Goal: Obtain resource: Download file/media

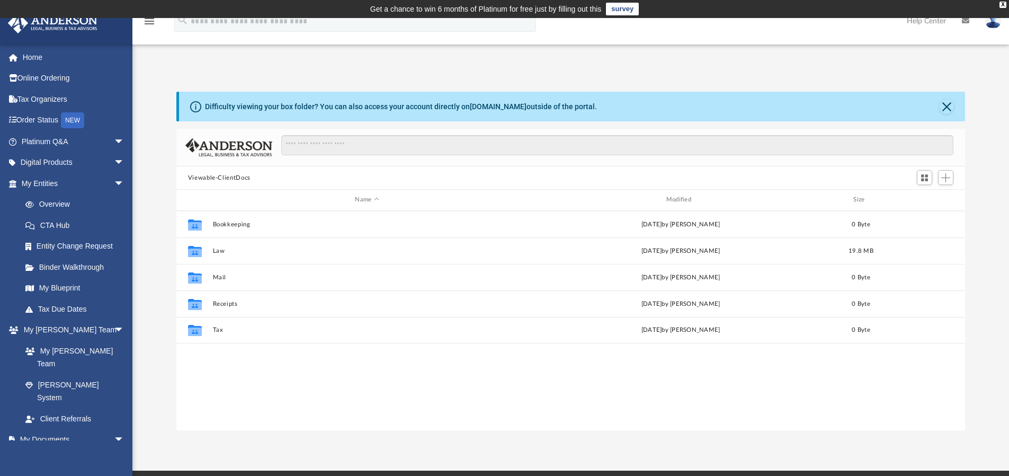
scroll to position [233, 781]
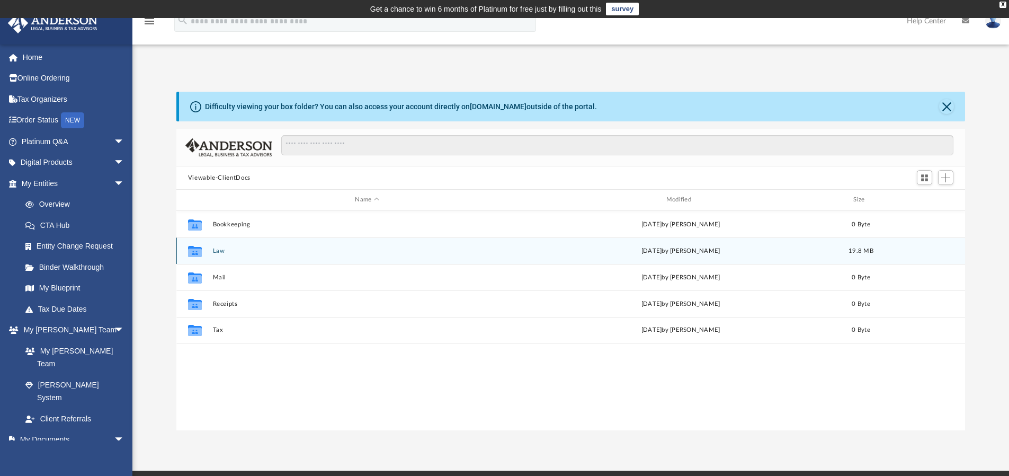
click at [221, 249] on button "Law" at bounding box center [366, 250] width 309 height 7
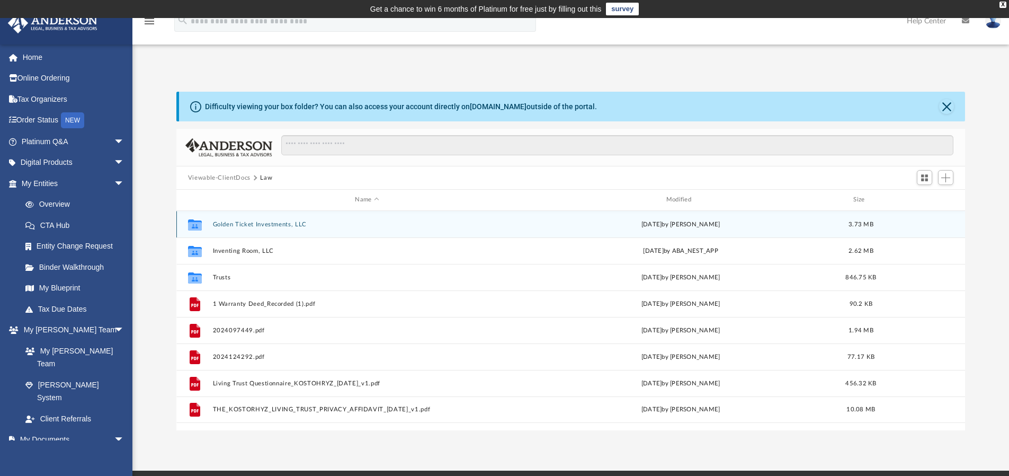
click at [248, 227] on button "Golden Ticket Investments, LLC" at bounding box center [366, 224] width 309 height 7
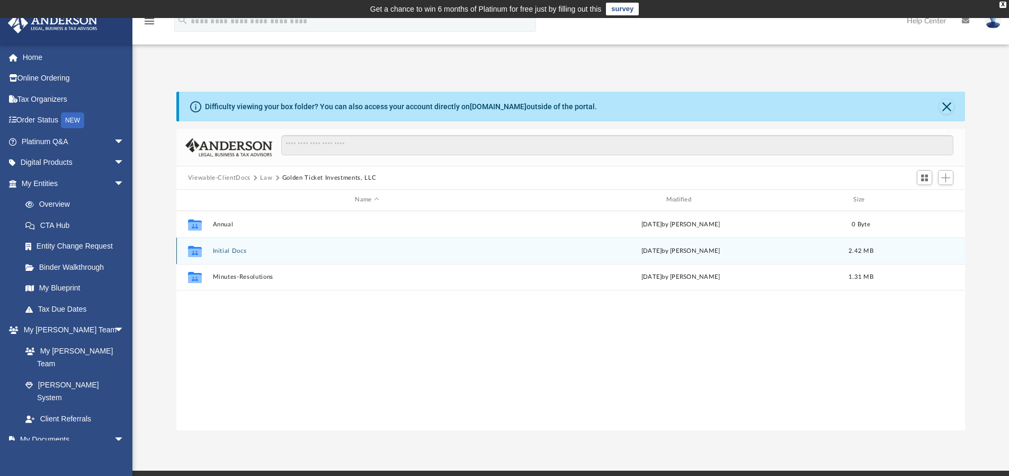
click at [237, 249] on button "Initial Docs" at bounding box center [366, 250] width 309 height 7
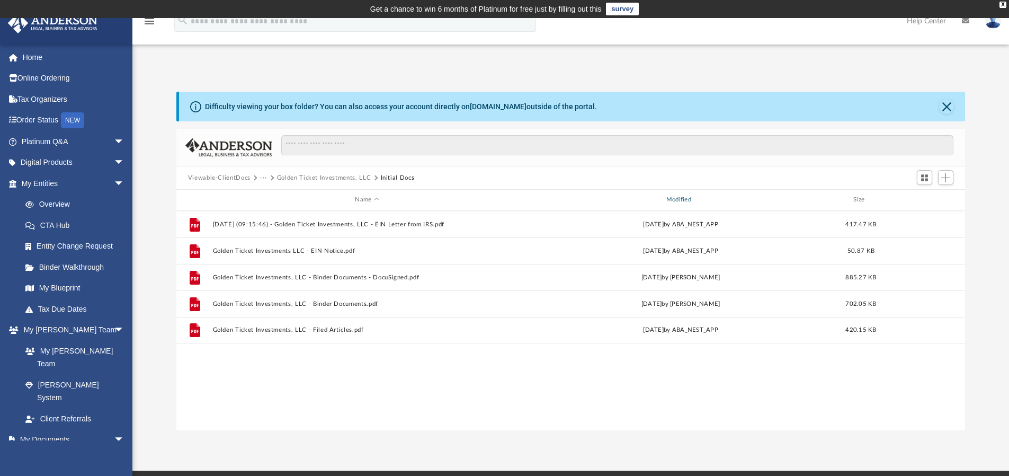
click at [681, 203] on div "Modified" at bounding box center [680, 200] width 309 height 10
click at [687, 199] on div "Modified" at bounding box center [680, 200] width 309 height 10
click at [951, 106] on button "Close" at bounding box center [946, 106] width 15 height 15
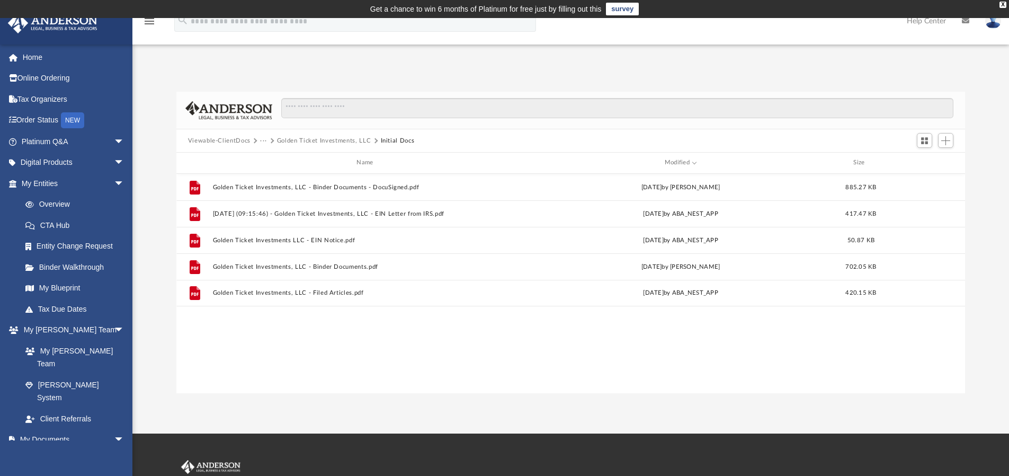
click at [328, 140] on button "Golden Ticket Investments, LLC" at bounding box center [324, 141] width 94 height 10
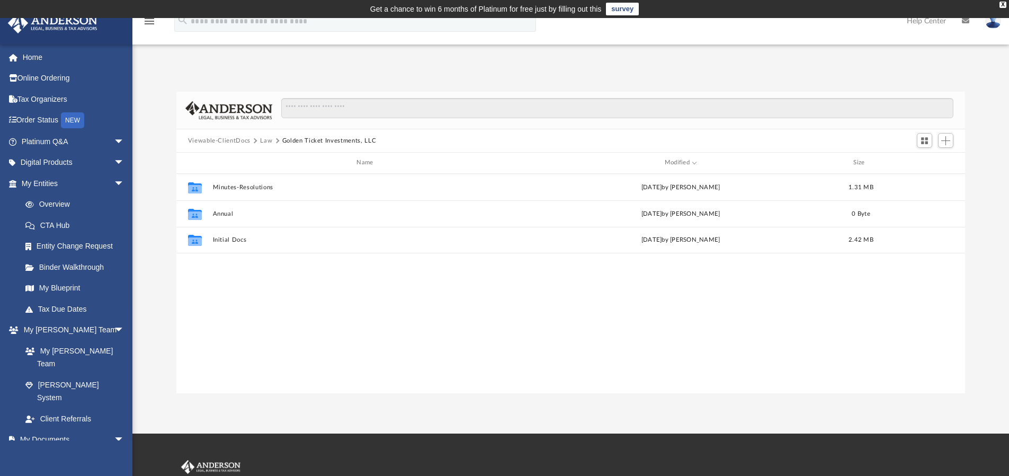
click at [204, 141] on button "Viewable-ClientDocs" at bounding box center [219, 141] width 63 height 10
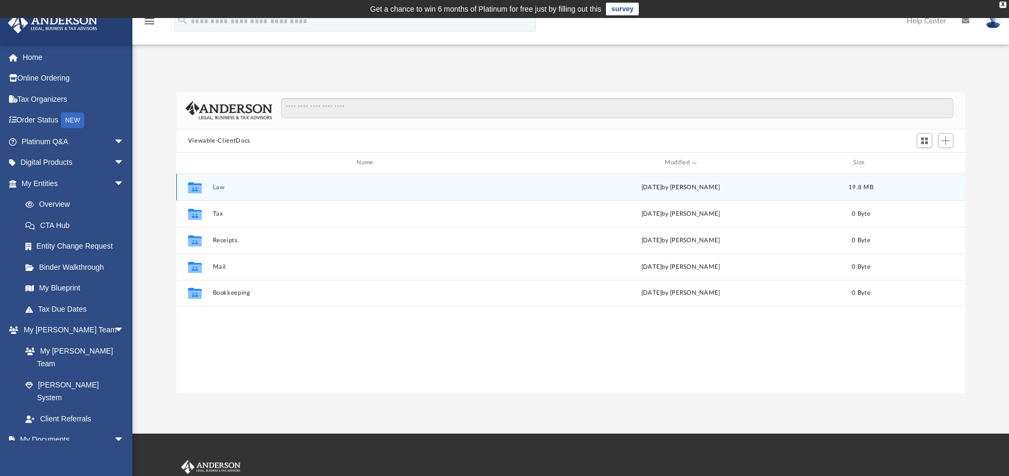
click at [218, 185] on button "Law" at bounding box center [366, 187] width 309 height 7
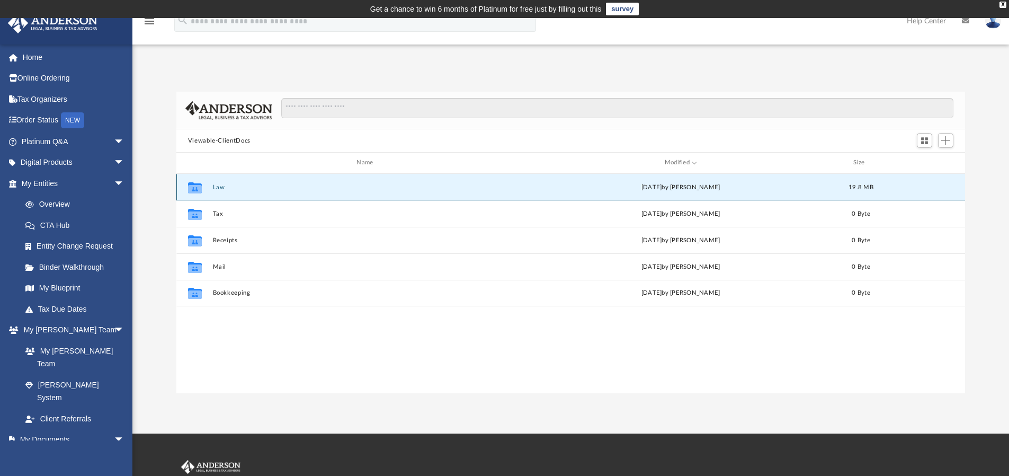
click at [218, 185] on button "Law" at bounding box center [366, 187] width 309 height 7
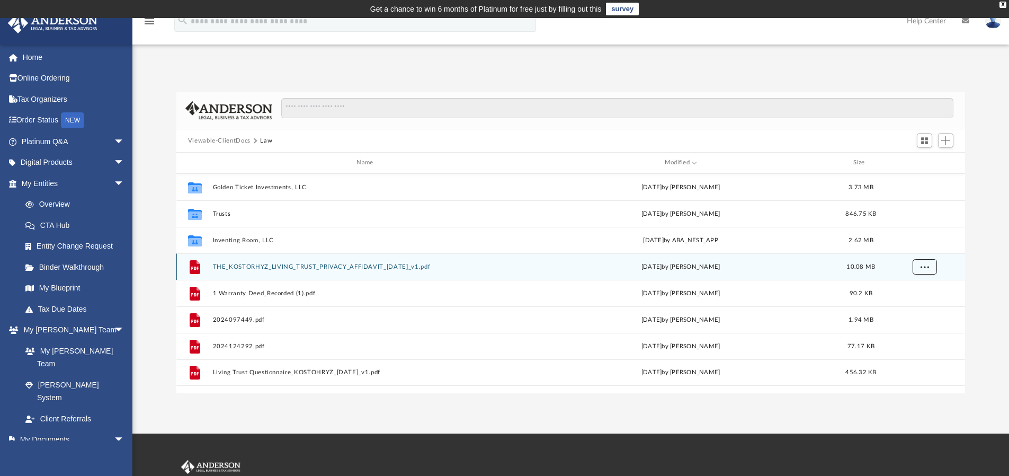
click at [920, 268] on button "More options" at bounding box center [924, 266] width 24 height 16
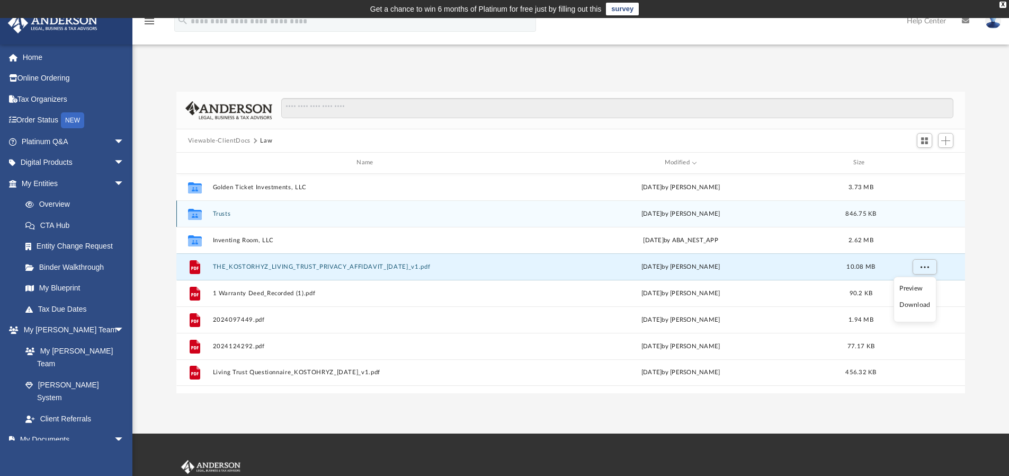
click at [222, 213] on button "Trusts" at bounding box center [366, 213] width 309 height 7
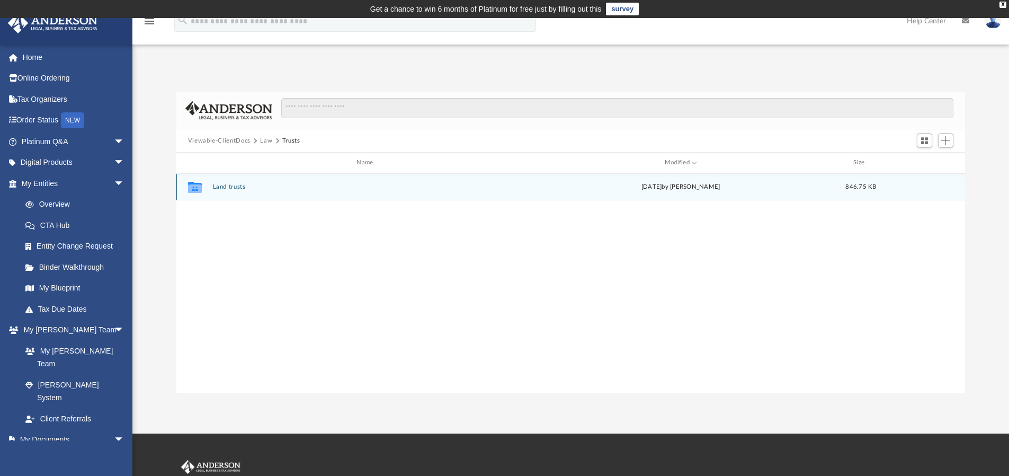
click at [219, 185] on button "Land trusts" at bounding box center [366, 186] width 309 height 7
click at [271, 186] on button "Land Trust - Glass Elevator Trust" at bounding box center [366, 186] width 309 height 7
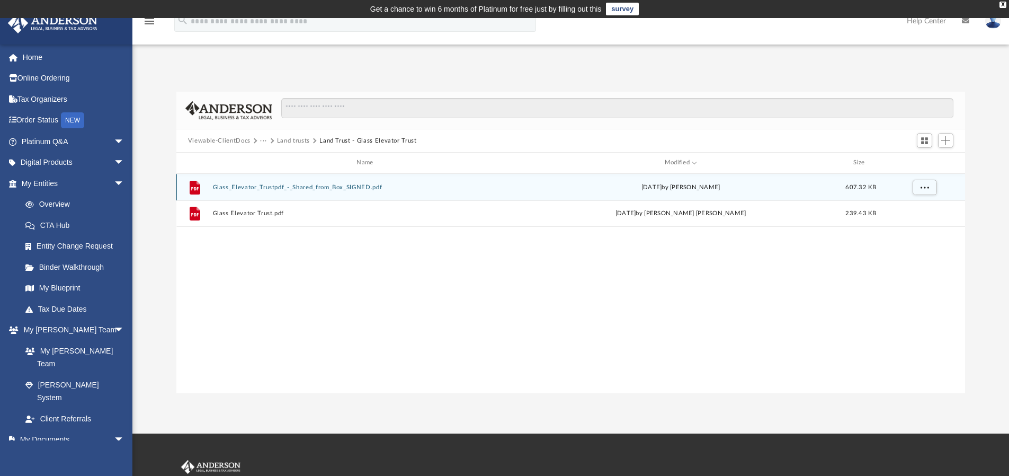
click at [305, 189] on button "Glass_Elevator_Trustpdf_-_Shared_from_Box_SIGNED.pdf" at bounding box center [366, 187] width 309 height 7
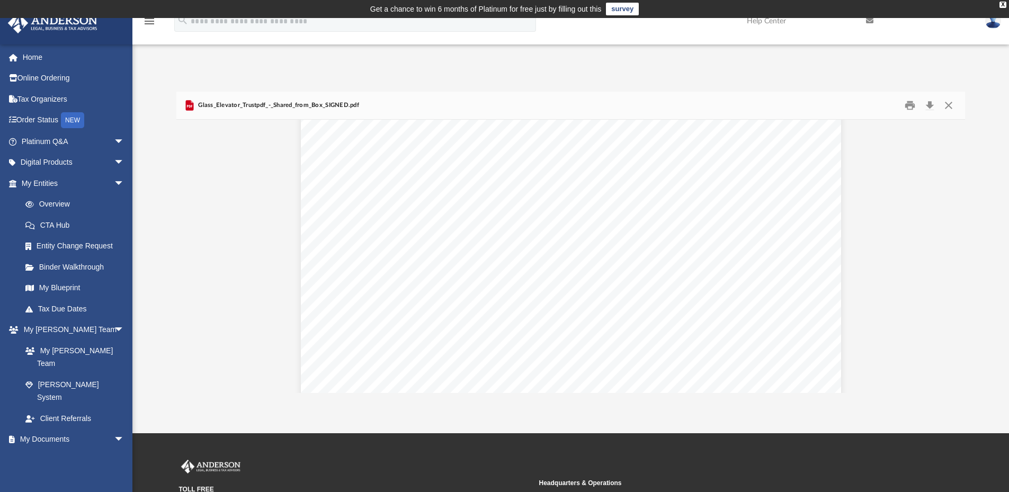
scroll to position [9296, 0]
click at [53, 183] on link "My Entities arrow_drop_down" at bounding box center [73, 183] width 133 height 21
click at [68, 206] on link "Overview" at bounding box center [78, 204] width 126 height 21
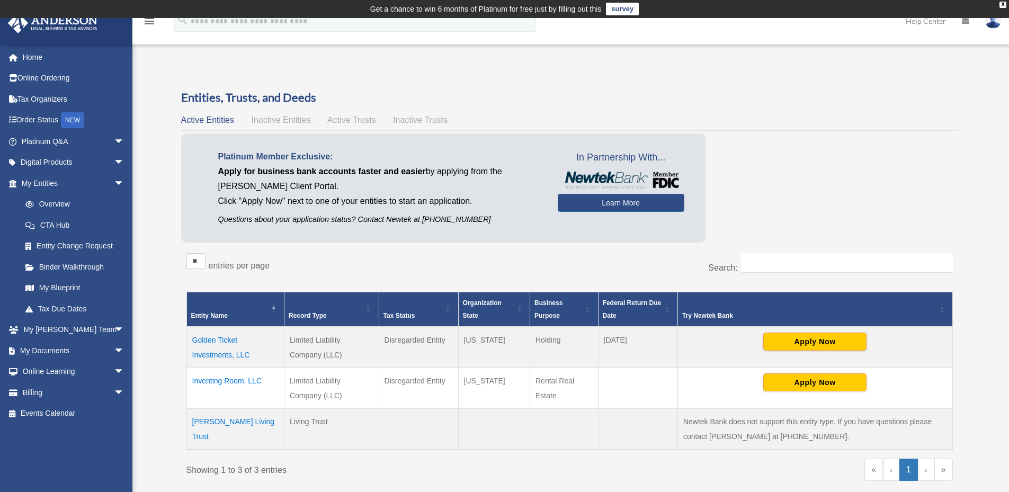
click at [217, 384] on td "Inventing Room, LLC" at bounding box center [234, 388] width 97 height 41
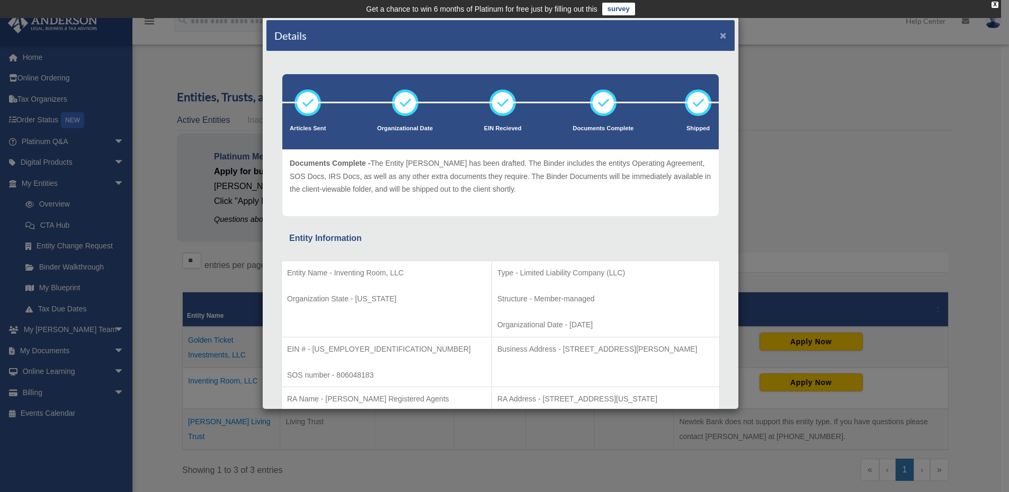
click at [720, 39] on button "×" at bounding box center [723, 35] width 7 height 11
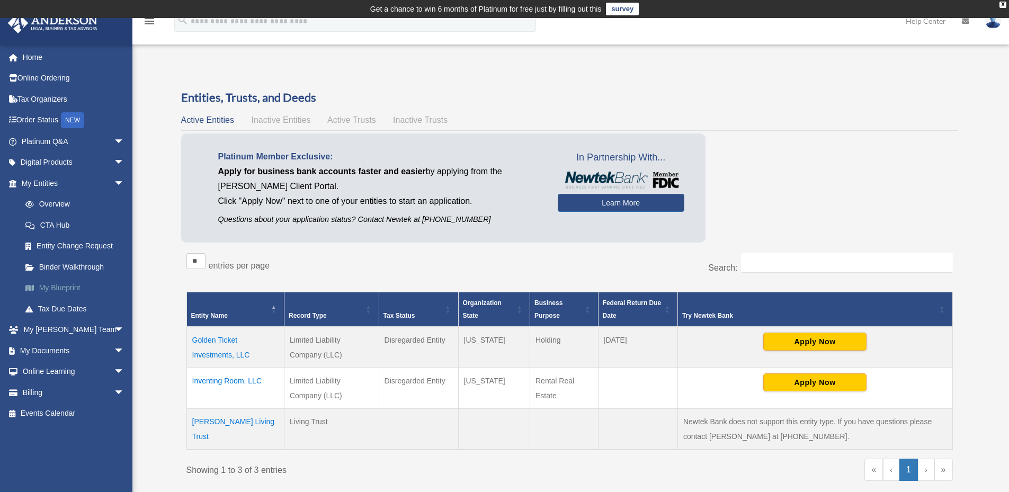
click at [51, 287] on link "My Blueprint" at bounding box center [78, 288] width 126 height 21
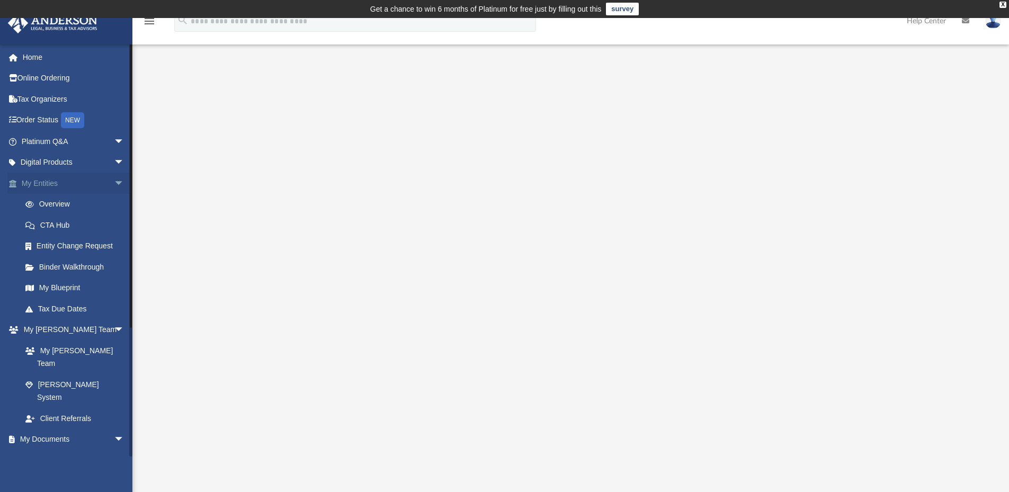
click at [51, 183] on link "My Entities arrow_drop_down" at bounding box center [73, 183] width 133 height 21
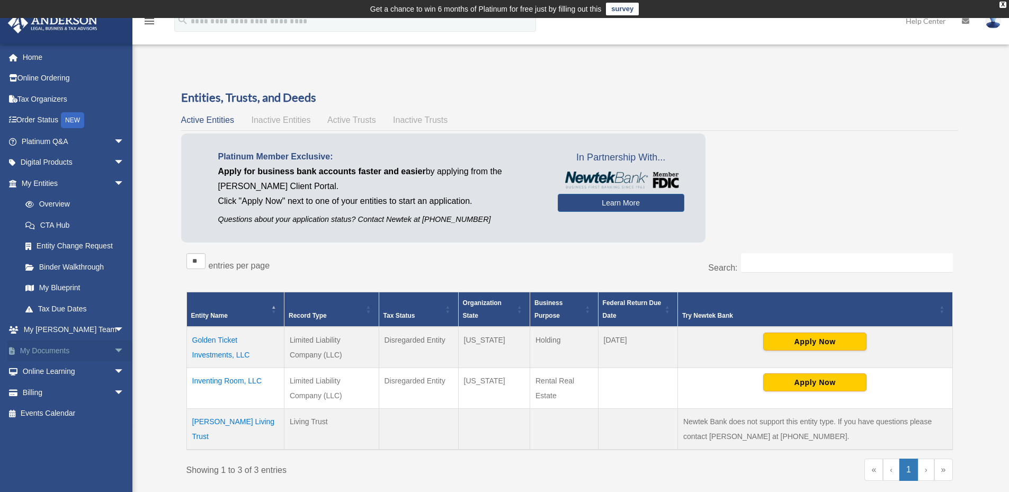
click at [51, 348] on link "My Documents arrow_drop_down" at bounding box center [73, 350] width 133 height 21
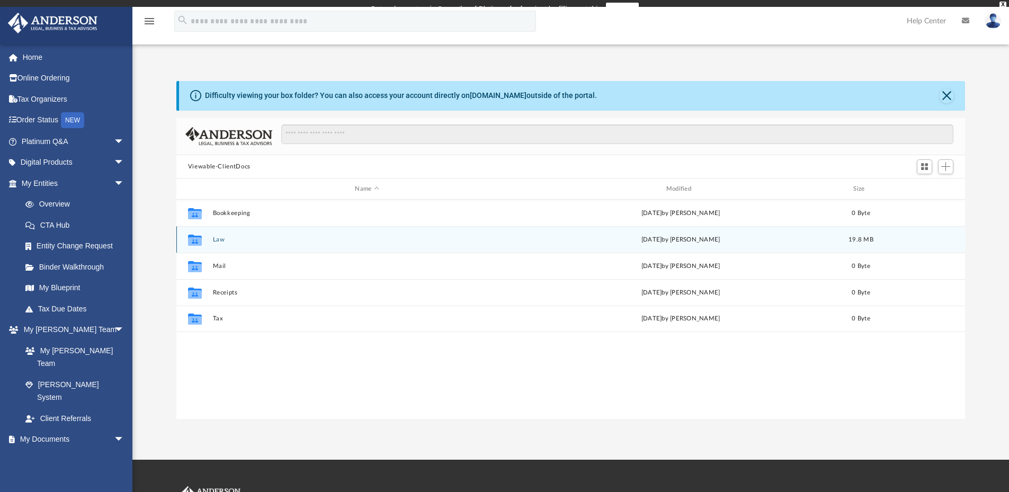
scroll to position [233, 781]
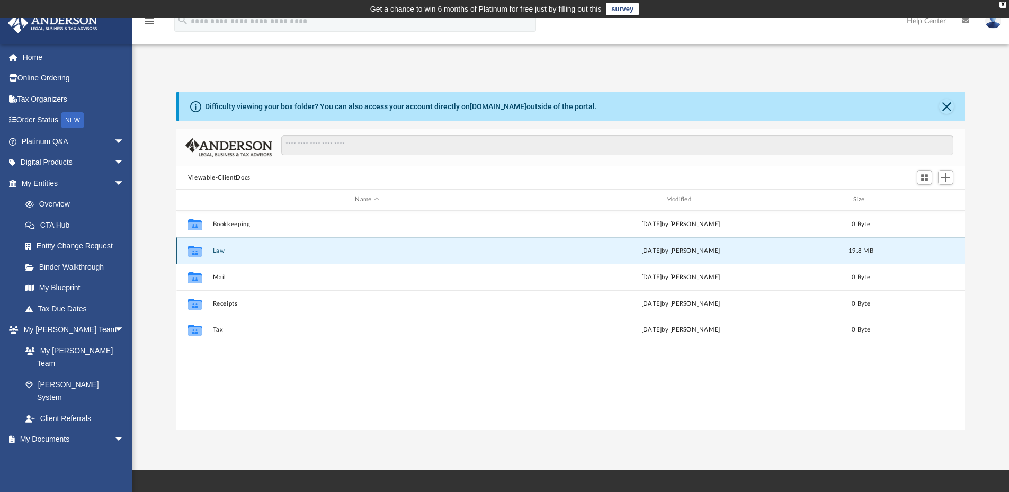
click at [218, 253] on button "Law" at bounding box center [366, 250] width 309 height 7
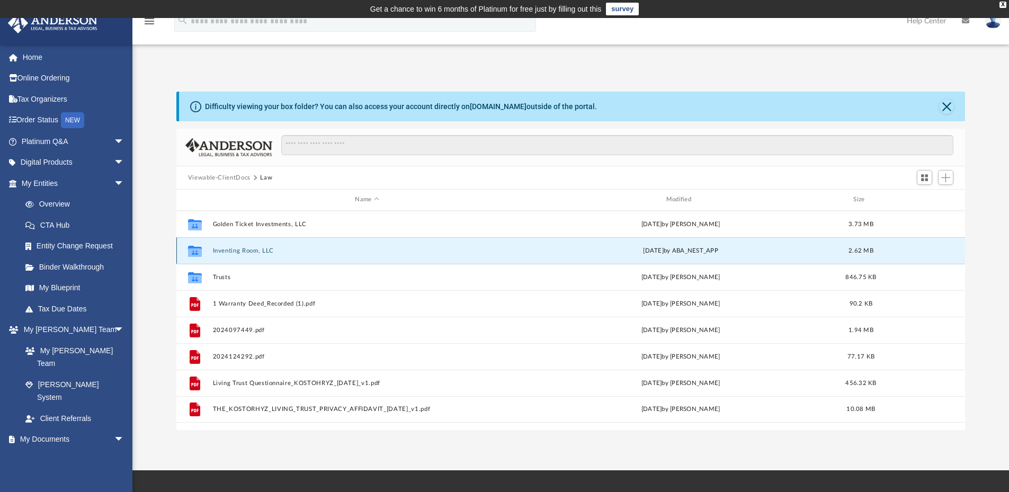
click at [242, 253] on button "Inventing Room, LLC" at bounding box center [366, 250] width 309 height 7
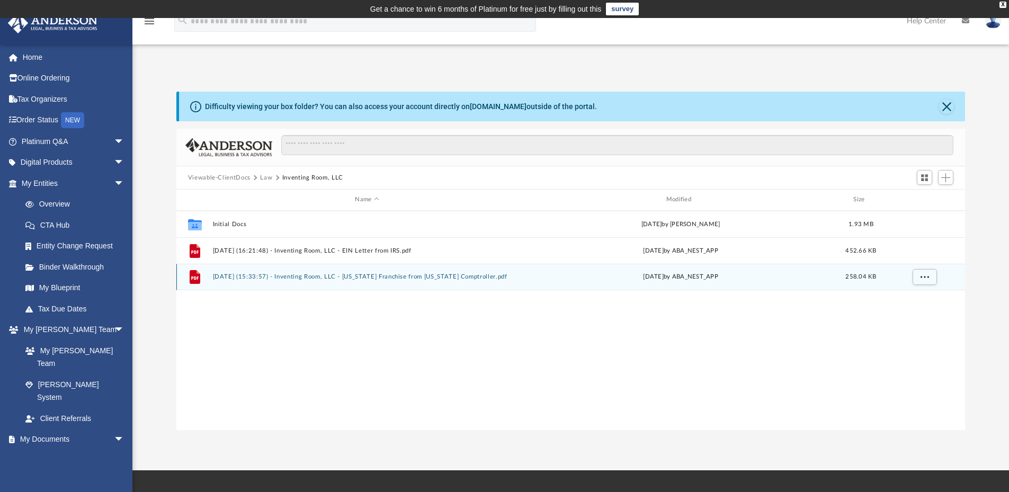
click at [294, 273] on button "2025.06.11 (15:33:57) - Inventing Room, LLC - Texas Franchise from Texas Comptr…" at bounding box center [366, 276] width 309 height 7
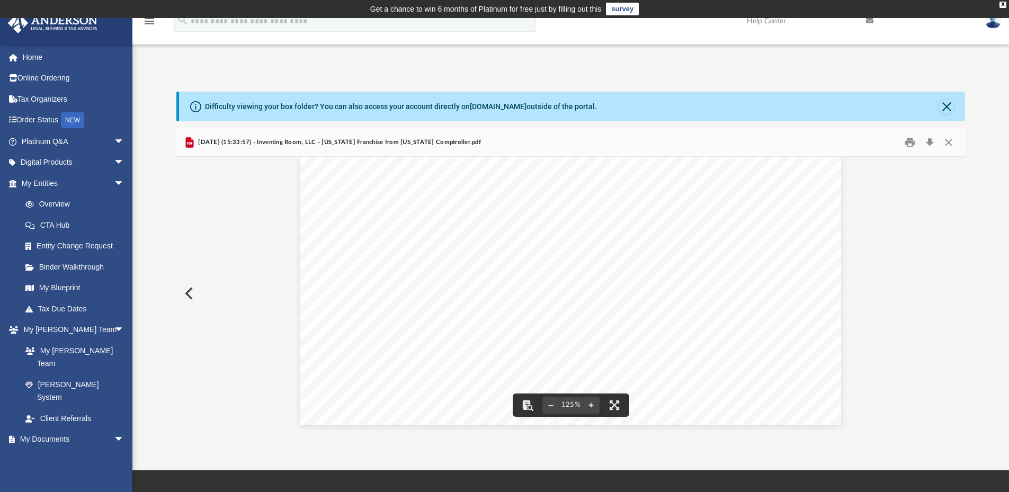
scroll to position [439, 0]
click at [954, 108] on div "Difficulty viewing your box folder? You can also access your account directly o…" at bounding box center [572, 107] width 787 height 30
click at [950, 109] on button "Close" at bounding box center [946, 106] width 15 height 15
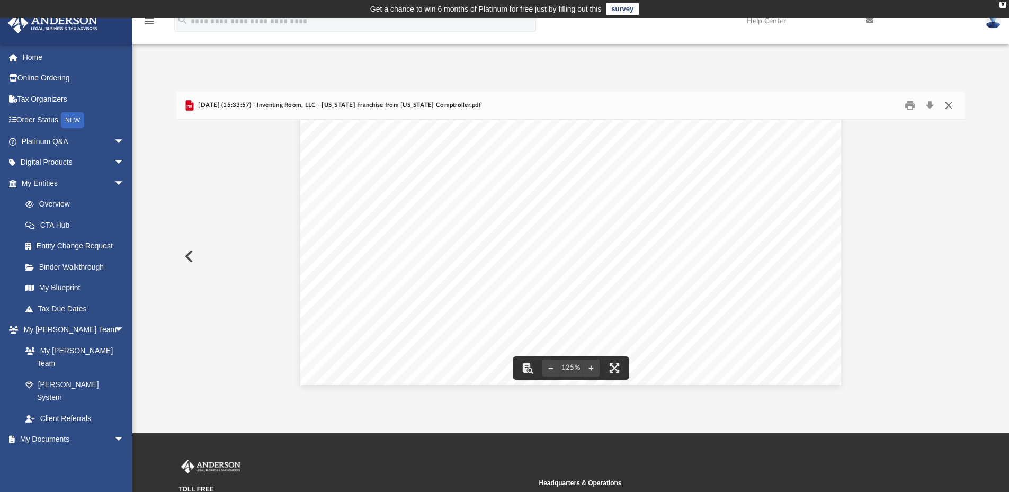
click at [951, 104] on button "Close" at bounding box center [948, 105] width 19 height 16
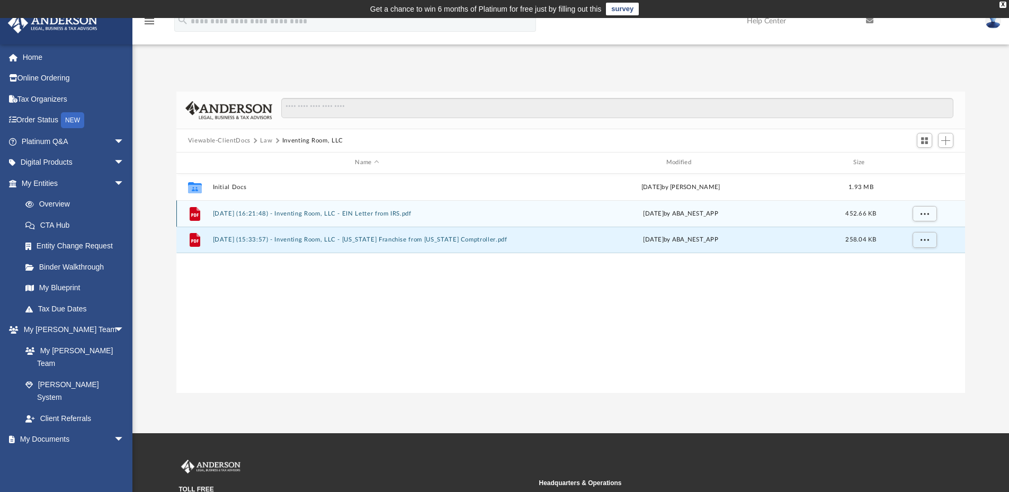
click at [337, 216] on button "2025.05.29 (16:21:48) - Inventing Room, LLC - EIN Letter from IRS.pdf" at bounding box center [366, 213] width 309 height 7
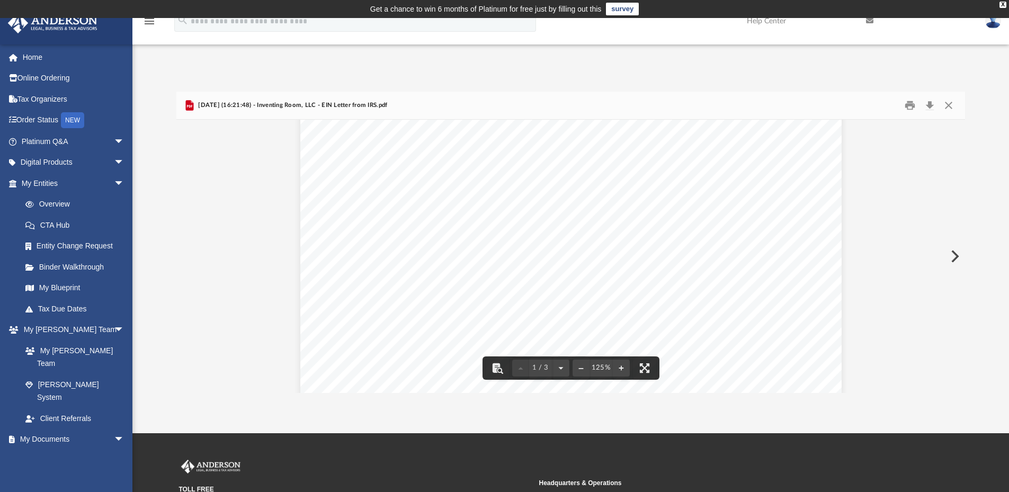
scroll to position [0, 0]
click at [928, 105] on button "Download" at bounding box center [929, 105] width 19 height 16
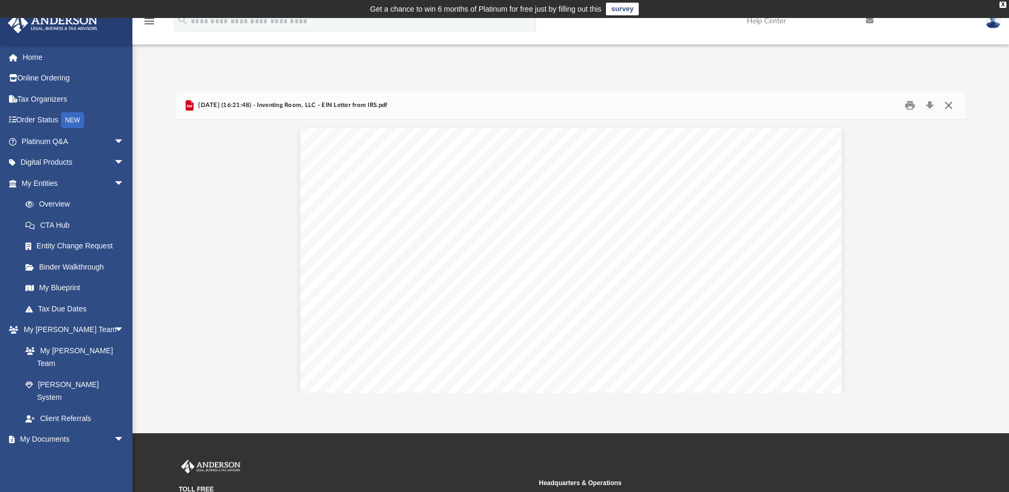
click at [952, 104] on button "Close" at bounding box center [948, 105] width 19 height 16
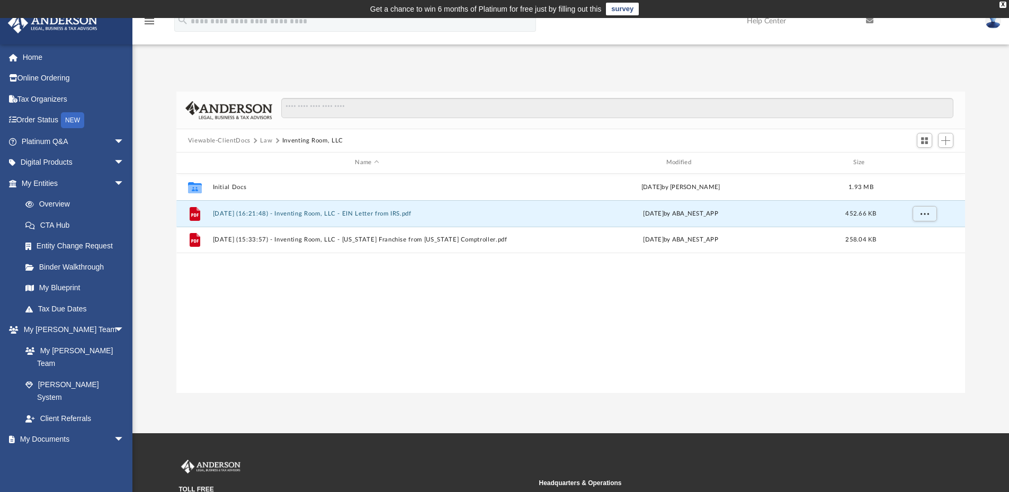
click at [266, 139] on button "Law" at bounding box center [266, 141] width 12 height 10
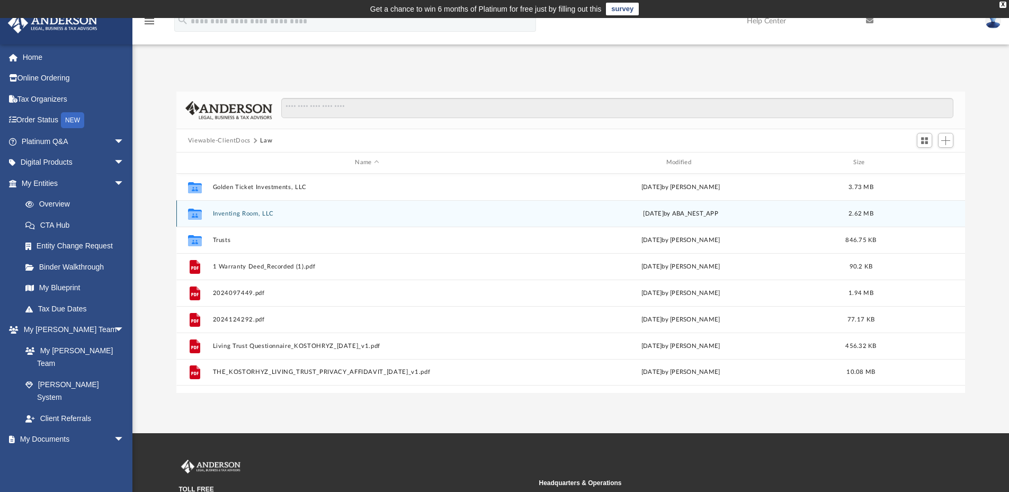
click at [236, 215] on button "Inventing Room, LLC" at bounding box center [366, 213] width 309 height 7
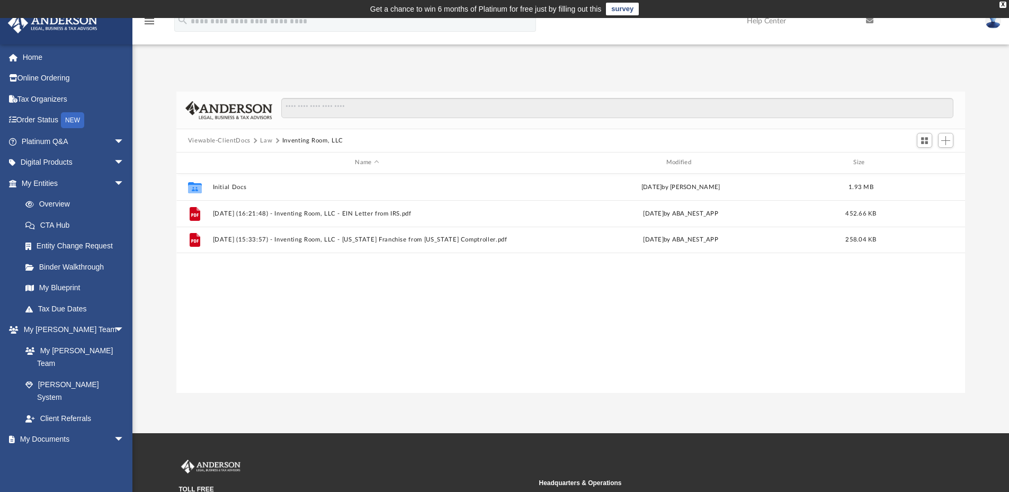
click at [440, 300] on div "Collaborated Folder Initial Docs Thu Jun 5 2025 by Samantha Turner 1.93 MB File…" at bounding box center [570, 283] width 789 height 219
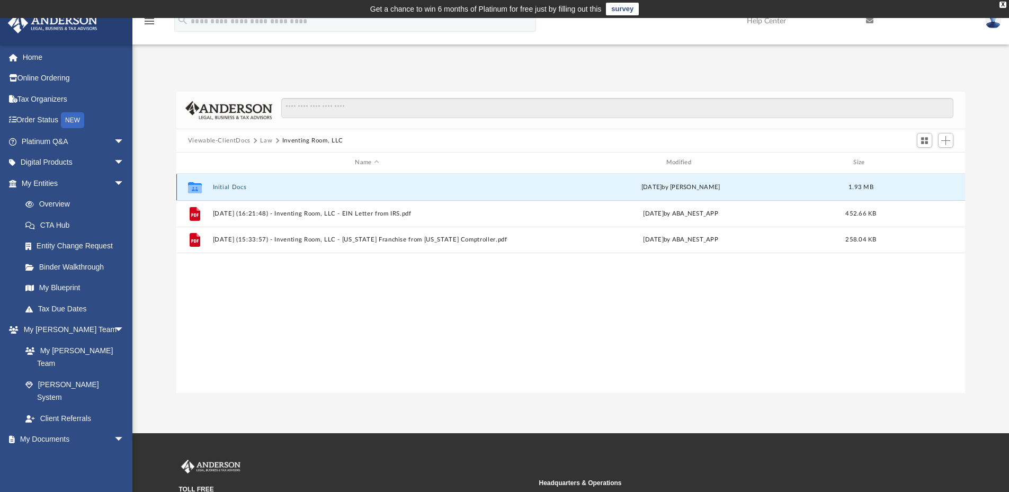
click at [225, 186] on button "Initial Docs" at bounding box center [366, 187] width 309 height 7
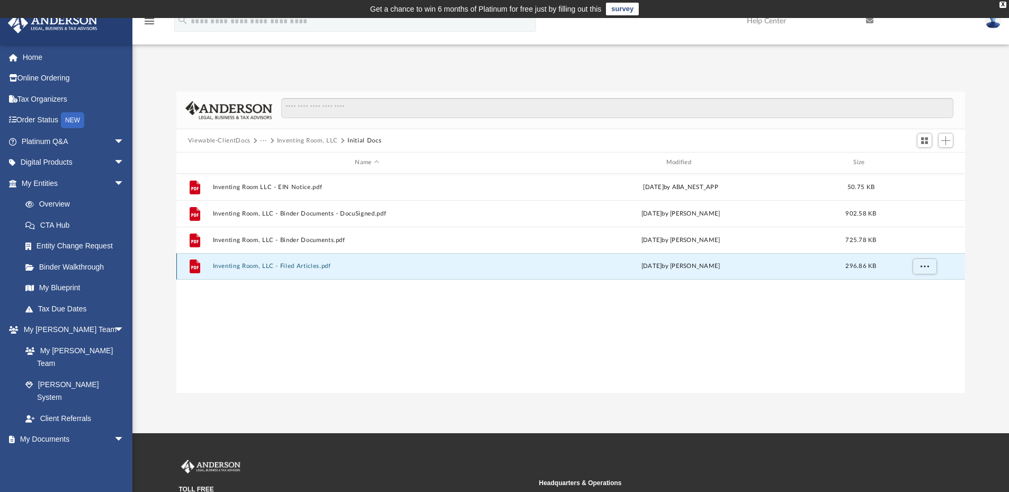
click at [311, 265] on button "Inventing Room, LLC - Filed Articles.pdf" at bounding box center [366, 266] width 309 height 7
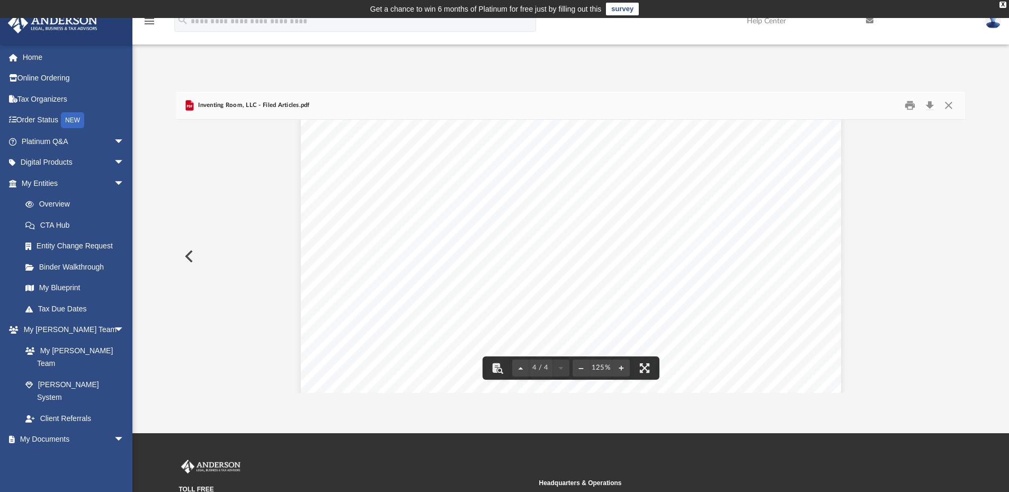
scroll to position [1898, 0]
click at [192, 256] on button "Preview" at bounding box center [187, 257] width 23 height 30
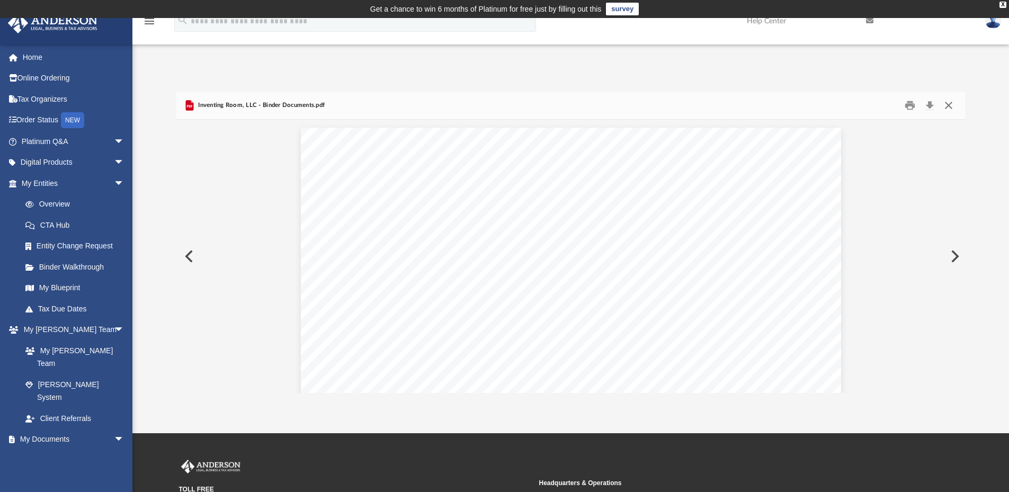
click at [951, 112] on button "Close" at bounding box center [948, 105] width 19 height 16
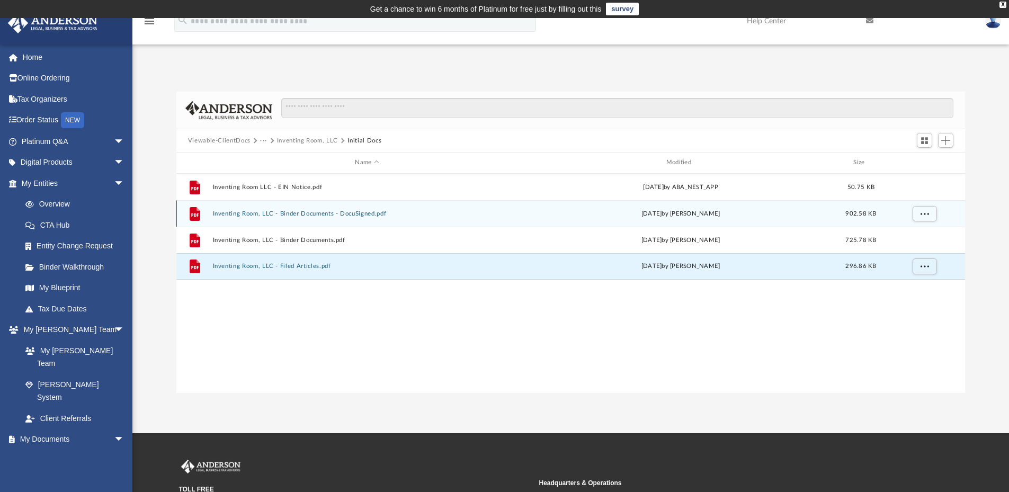
click at [342, 211] on button "Inventing Room, LLC - Binder Documents - DocuSigned.pdf" at bounding box center [366, 213] width 309 height 7
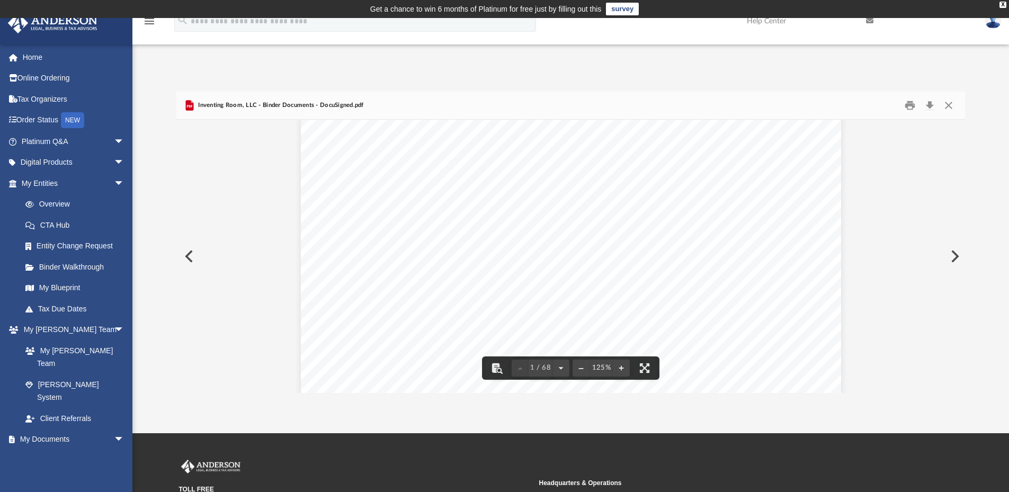
scroll to position [106, 0]
click at [928, 109] on button "Download" at bounding box center [929, 105] width 19 height 16
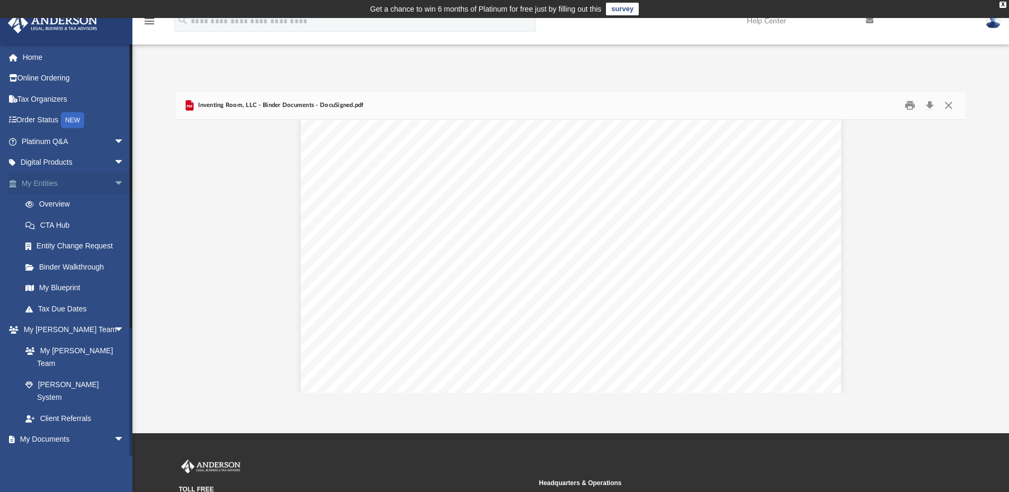
click at [60, 182] on link "My Entities arrow_drop_down" at bounding box center [73, 183] width 133 height 21
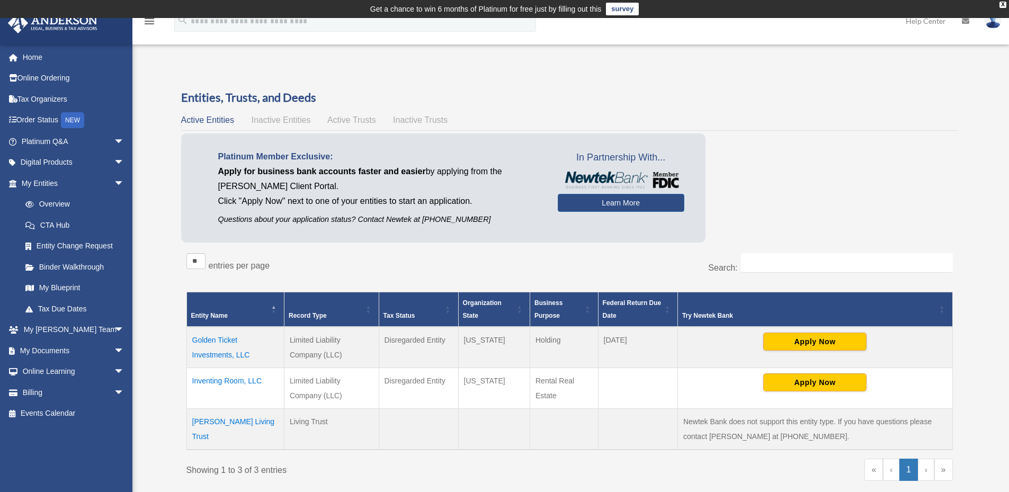
click at [237, 379] on td "Inventing Room, LLC" at bounding box center [234, 388] width 97 height 41
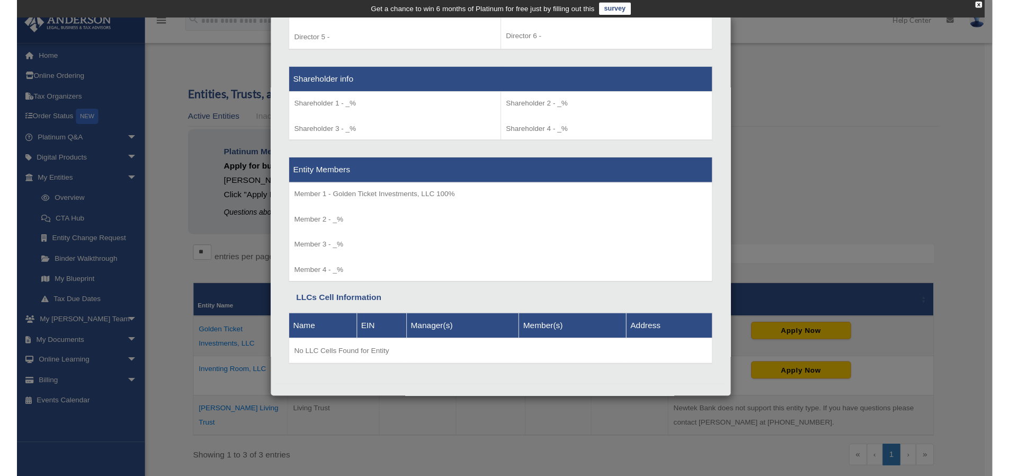
scroll to position [908, 0]
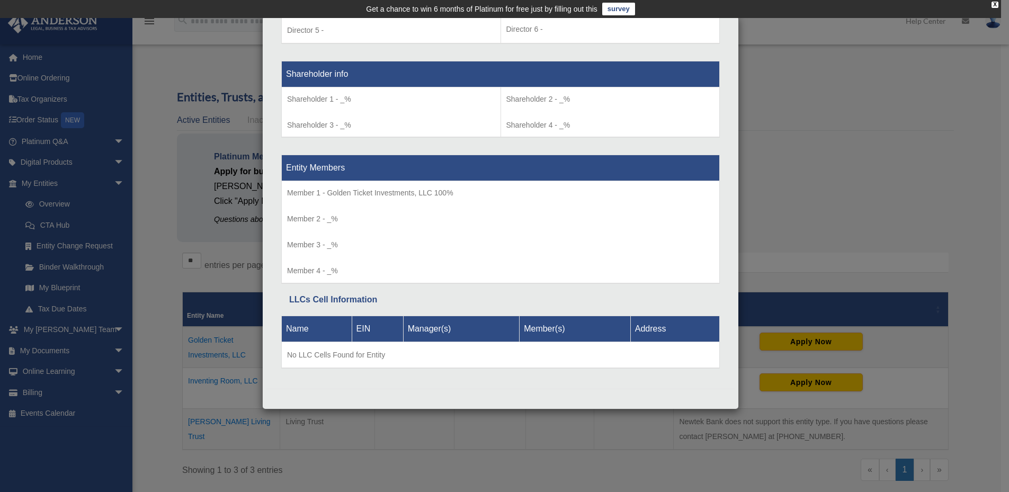
click at [832, 229] on div "Details × Articles Sent Organizational Date" at bounding box center [504, 246] width 1009 height 492
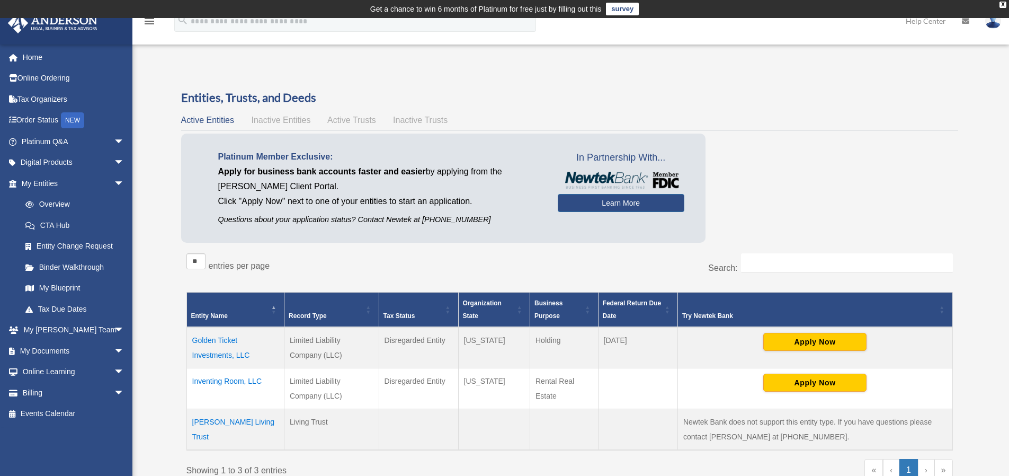
click at [210, 334] on td "Golden Ticket Investments, LLC" at bounding box center [234, 347] width 97 height 41
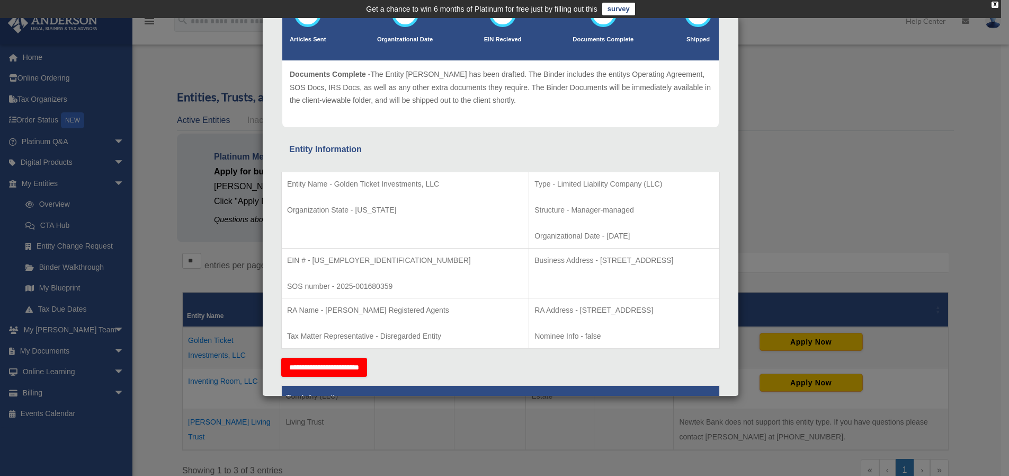
scroll to position [106, 0]
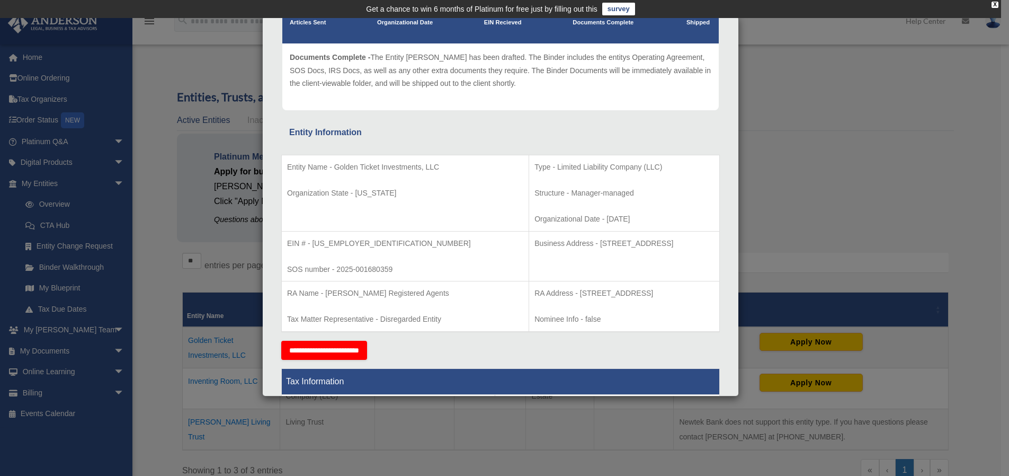
drag, startPoint x: 537, startPoint y: 245, endPoint x: 622, endPoint y: 252, distance: 86.1
click at [622, 252] on td "Business Address - 1718 Capitol Ave., Cheyenne, WY 82001" at bounding box center [624, 256] width 191 height 50
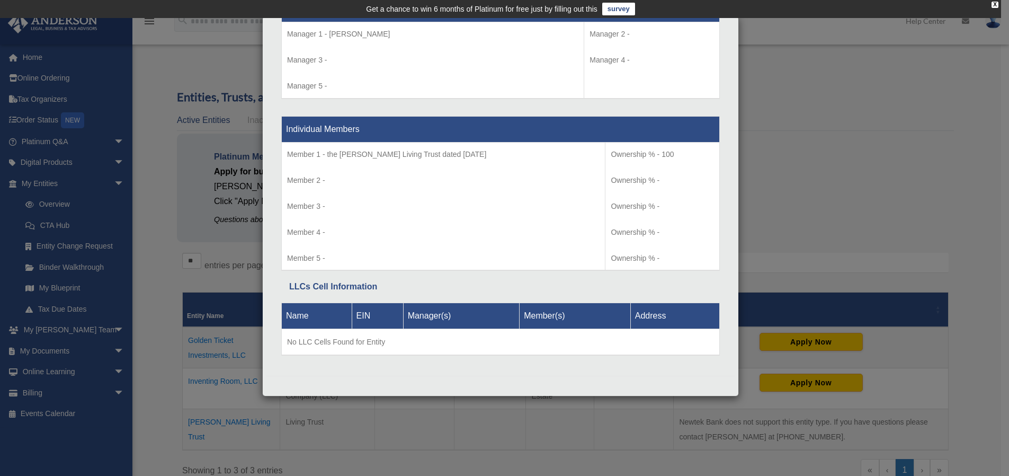
scroll to position [977, 0]
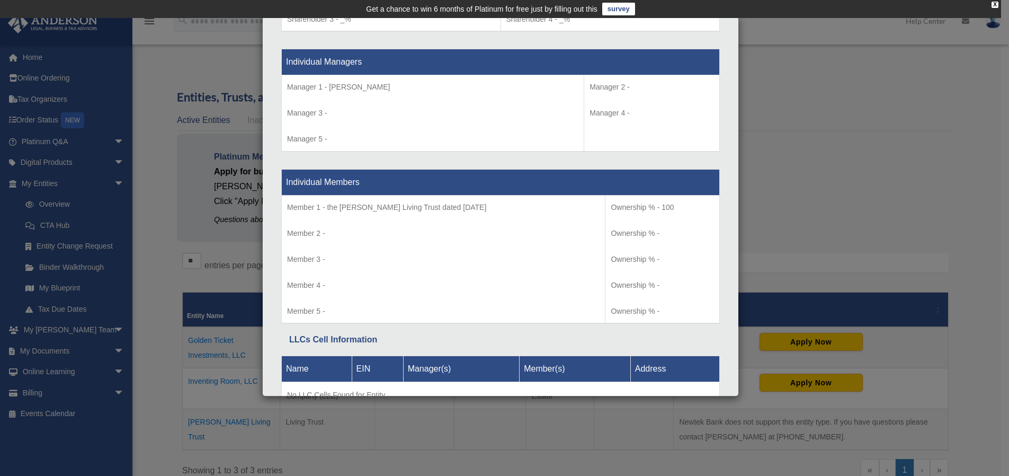
click at [871, 200] on div "Details × Articles Sent Organizational Date" at bounding box center [504, 238] width 1009 height 476
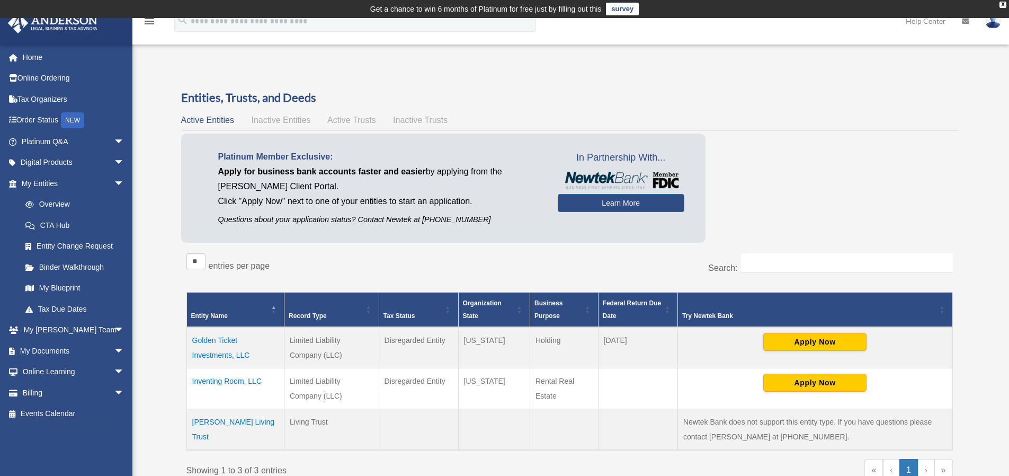
click at [227, 338] on td "Golden Ticket Investments, LLC" at bounding box center [234, 347] width 97 height 41
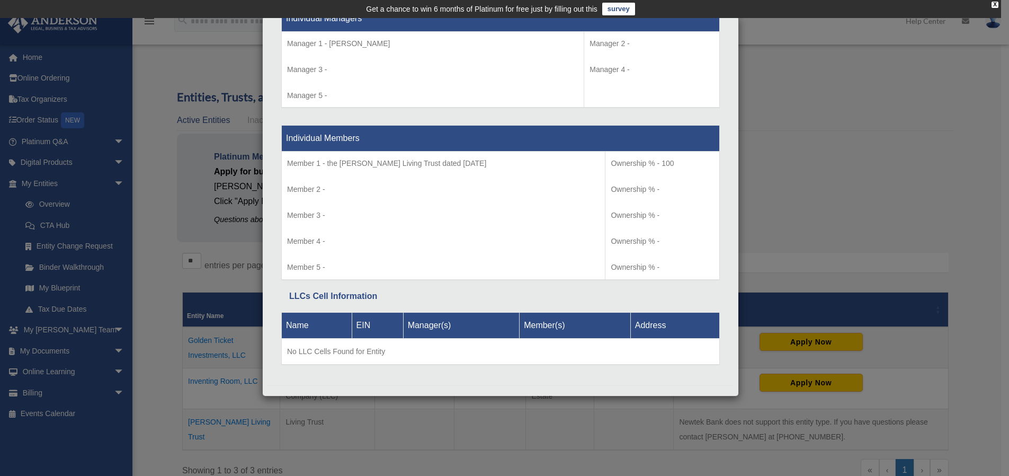
scroll to position [1017, 0]
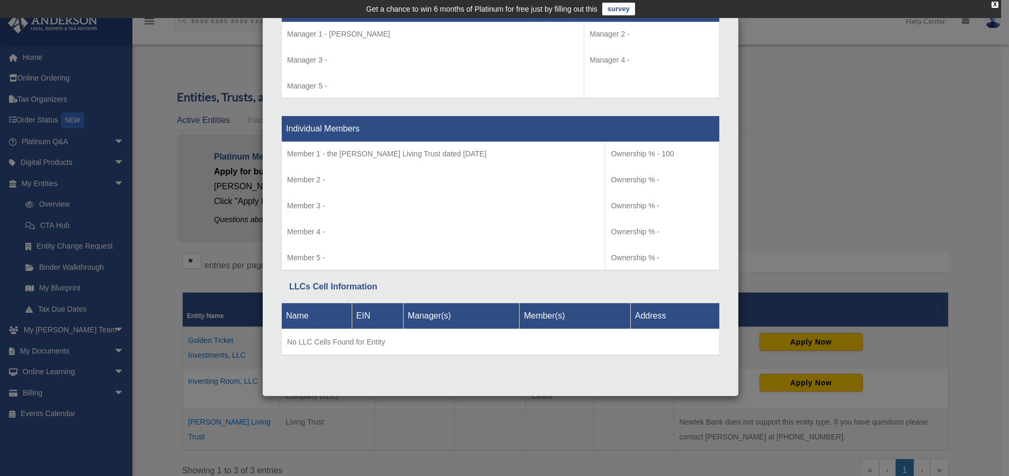
click at [815, 160] on div "Details × Articles Sent Organizational Date" at bounding box center [504, 238] width 1009 height 476
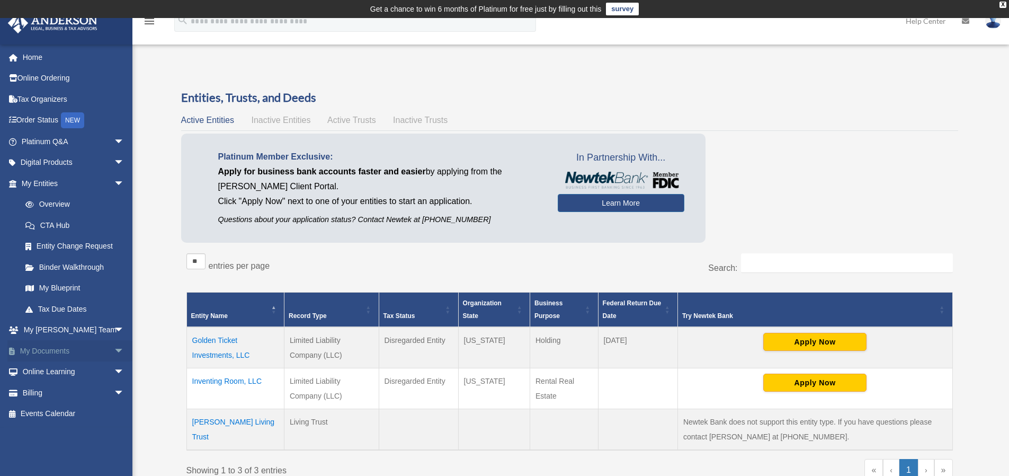
click at [42, 351] on link "My Documents arrow_drop_down" at bounding box center [73, 350] width 133 height 21
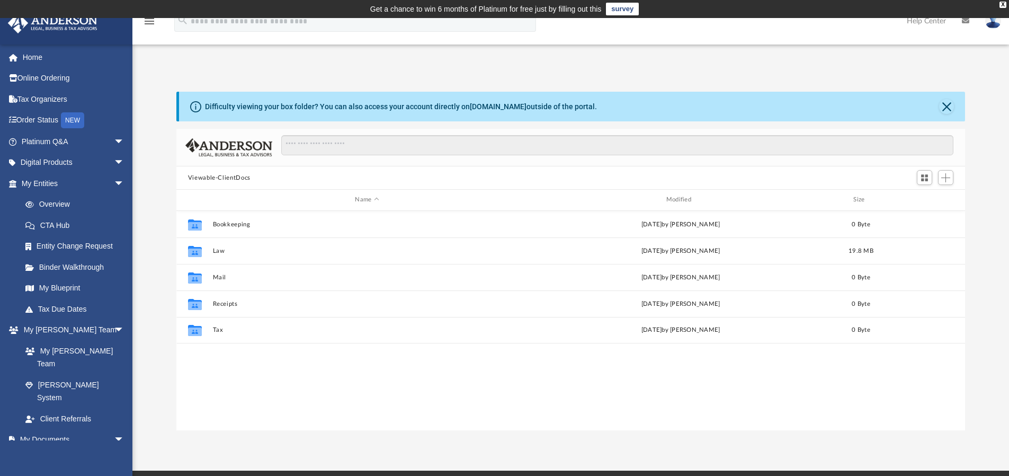
scroll to position [233, 781]
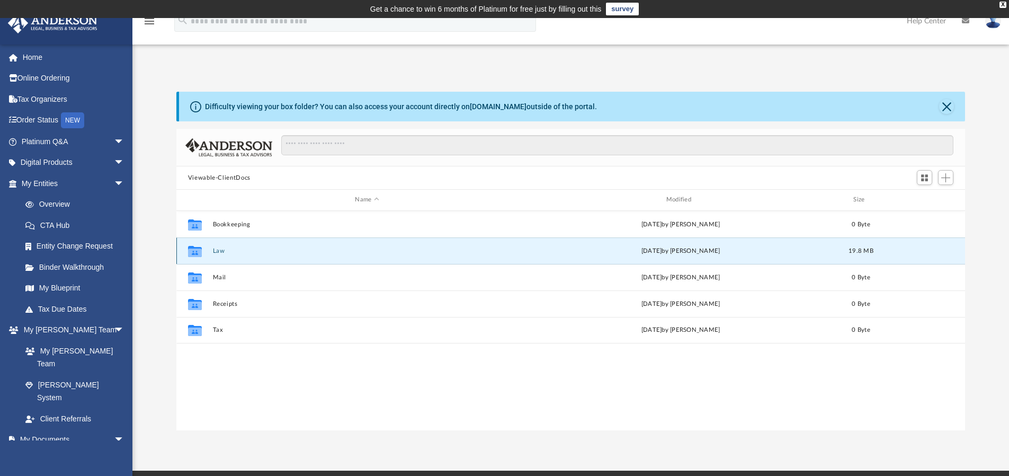
click at [220, 253] on button "Law" at bounding box center [366, 250] width 309 height 7
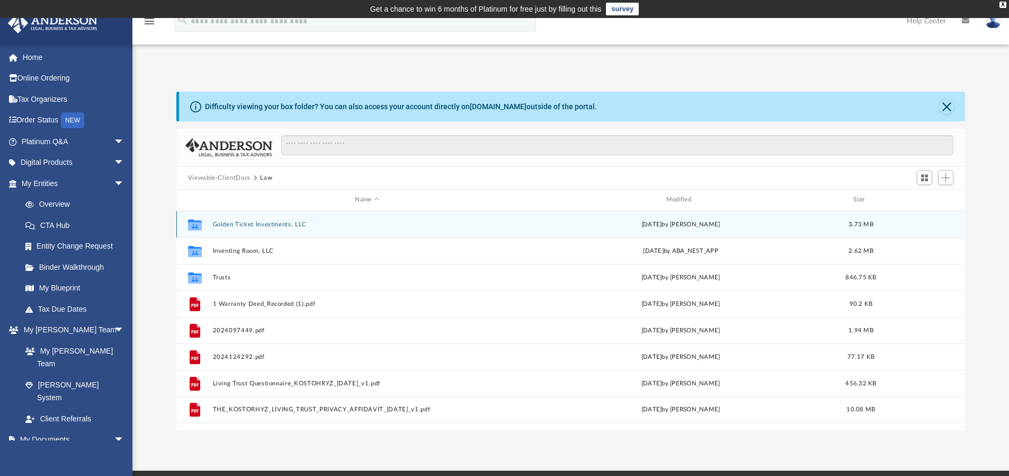
click at [254, 221] on button "Golden Ticket Investments, LLC" at bounding box center [366, 224] width 309 height 7
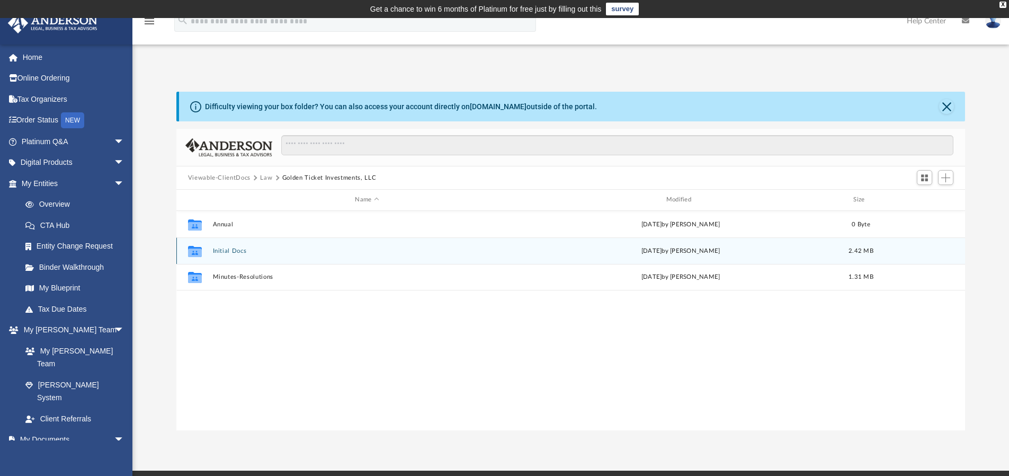
click at [227, 249] on button "Initial Docs" at bounding box center [366, 250] width 309 height 7
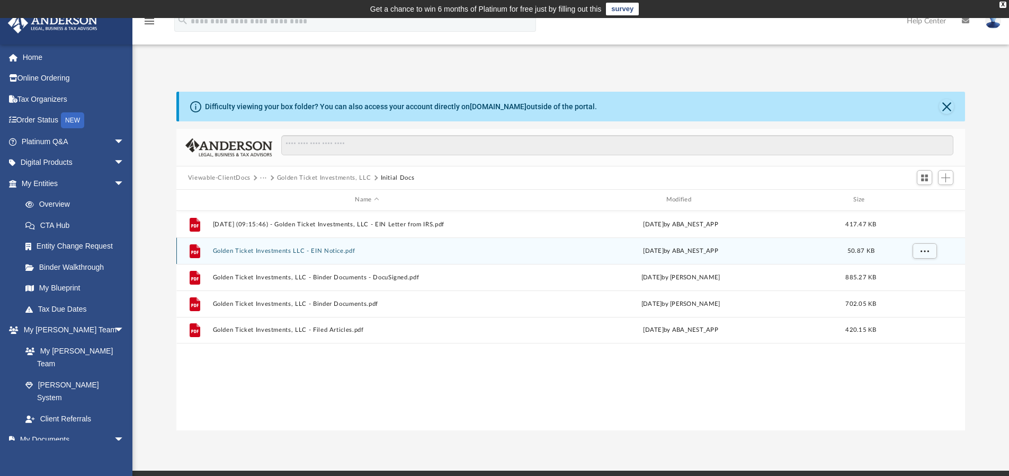
click at [335, 247] on button "Golden Ticket Investments LLC - EIN Notice.pdf" at bounding box center [366, 250] width 309 height 7
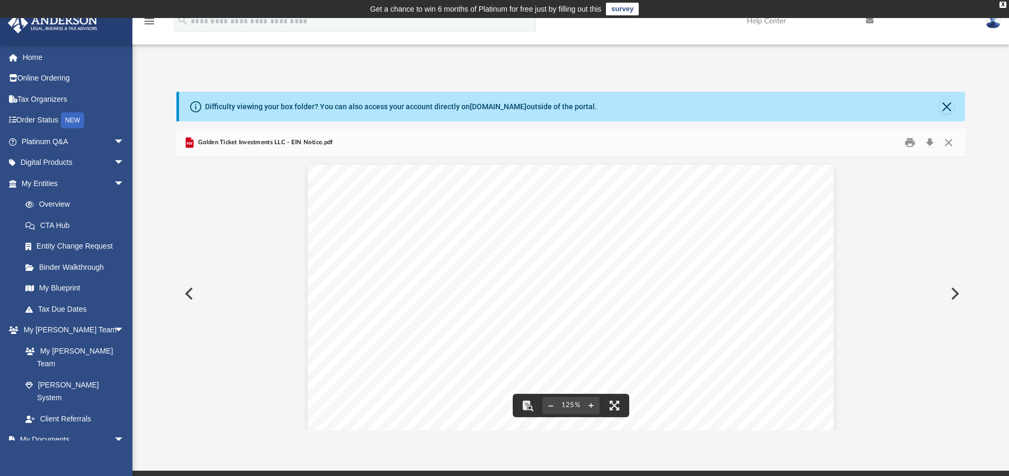
scroll to position [318, 0]
click at [948, 103] on button "Close" at bounding box center [946, 106] width 15 height 15
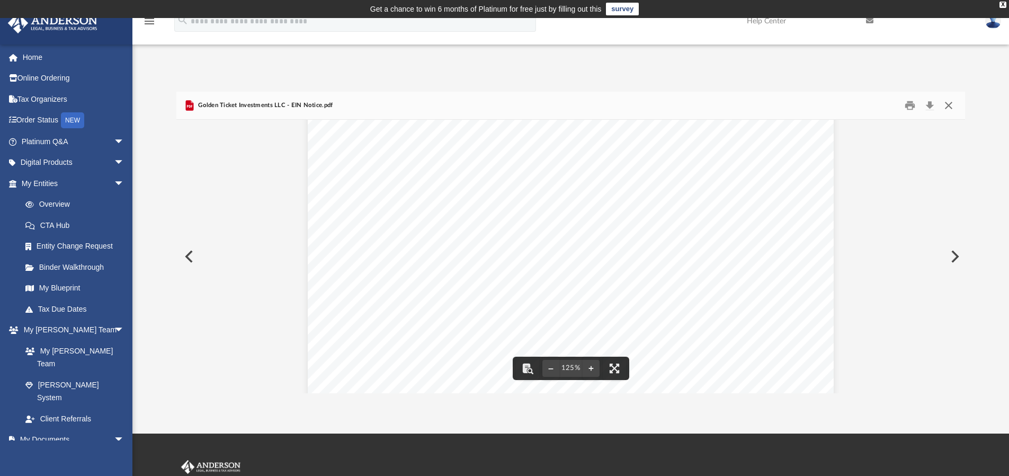
click at [951, 106] on button "Close" at bounding box center [948, 105] width 19 height 16
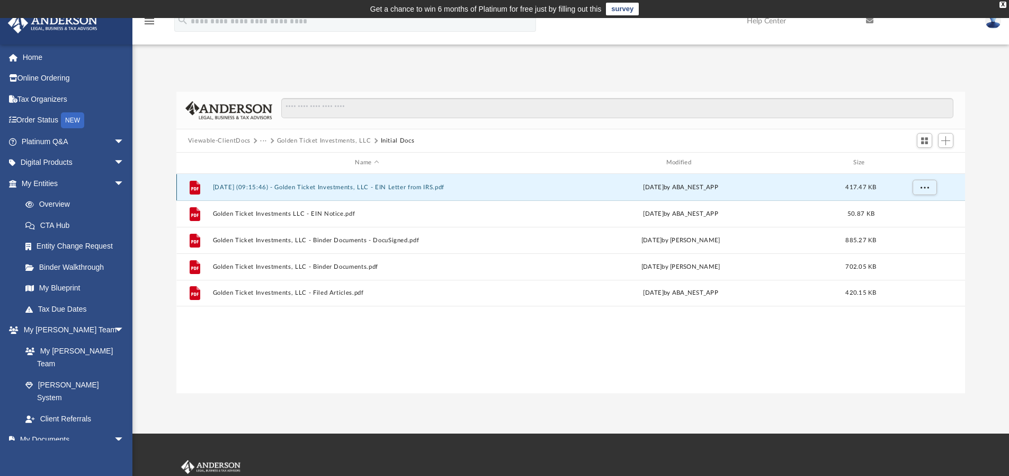
click at [400, 184] on button "[DATE] (09:15:46) - Golden Ticket Investments, LLC - EIN Letter from IRS.pdf" at bounding box center [366, 187] width 309 height 7
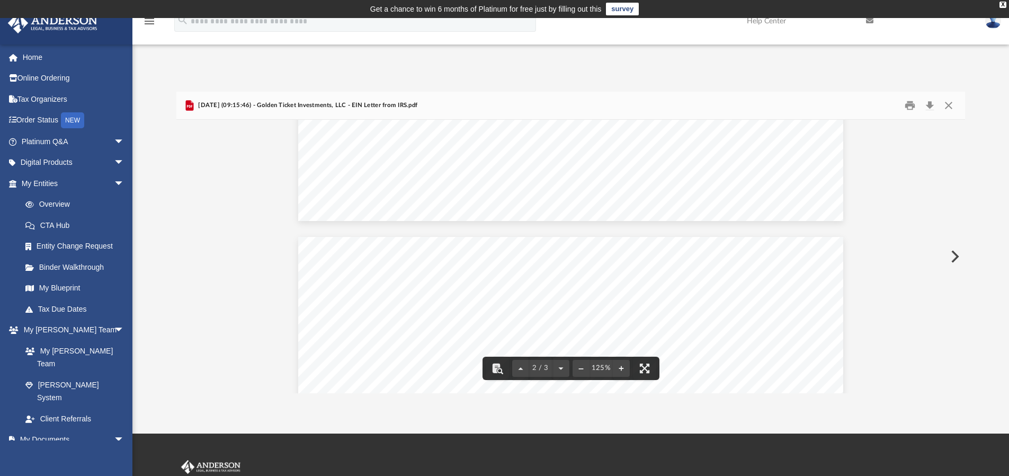
scroll to position [1183, 0]
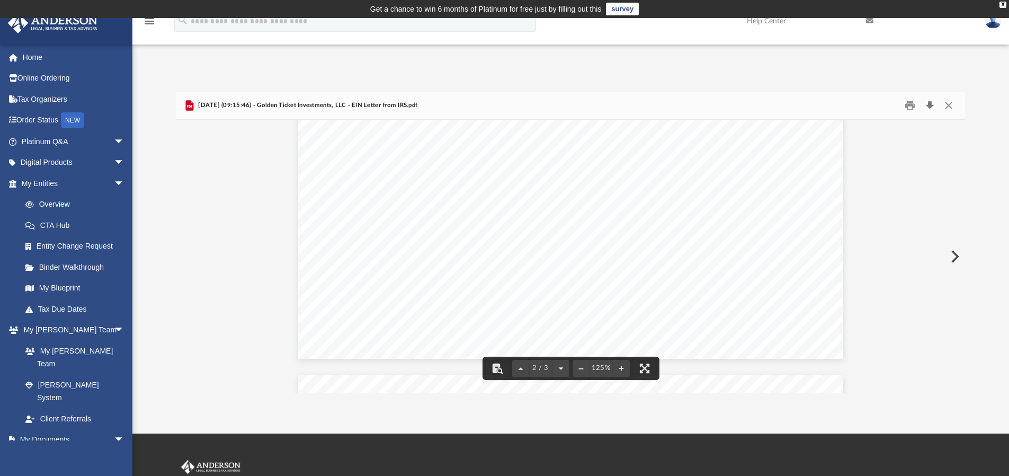
click at [933, 103] on button "Download" at bounding box center [929, 105] width 19 height 16
click at [947, 108] on button "Close" at bounding box center [948, 105] width 19 height 16
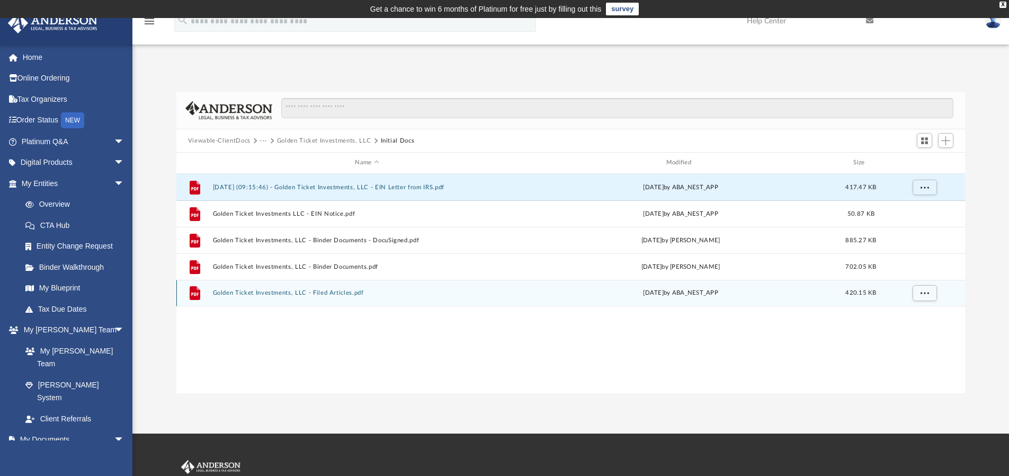
click at [332, 293] on button "Golden Ticket Investments, LLC - Filed Articles.pdf" at bounding box center [366, 292] width 309 height 7
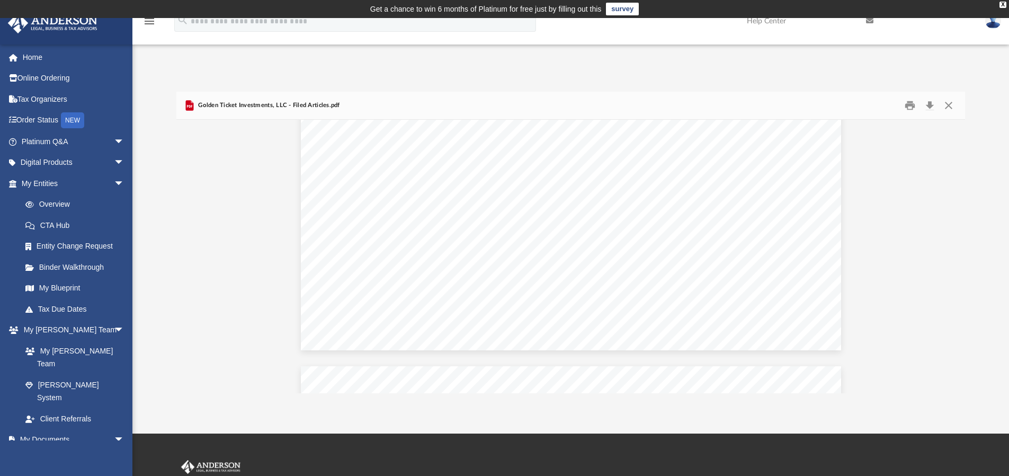
scroll to position [2225, 0]
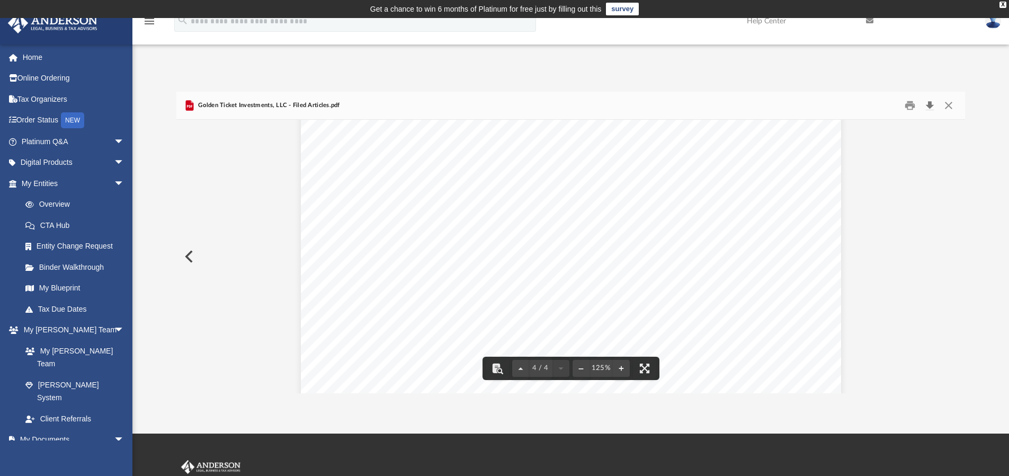
click at [927, 103] on button "Download" at bounding box center [929, 105] width 19 height 16
click at [952, 108] on button "Close" at bounding box center [948, 105] width 19 height 16
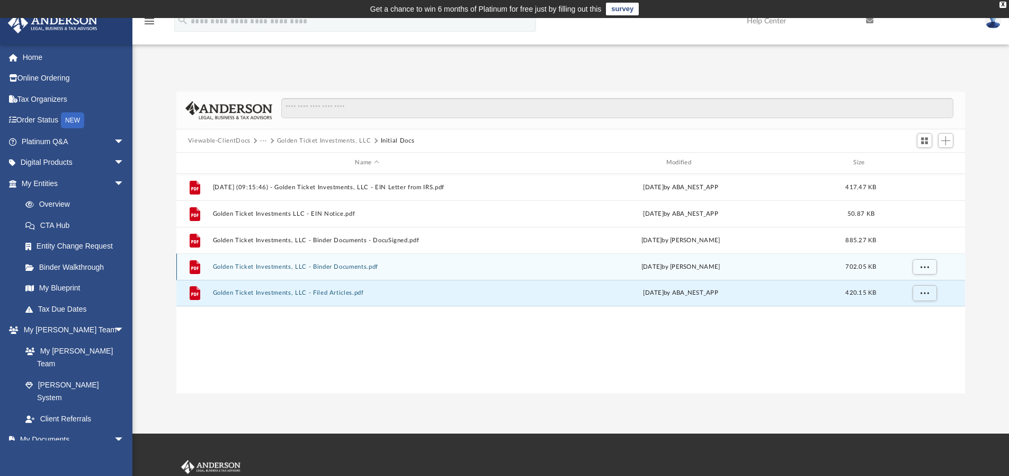
click at [330, 265] on button "Golden Ticket Investments, LLC - Binder Documents.pdf" at bounding box center [366, 266] width 309 height 7
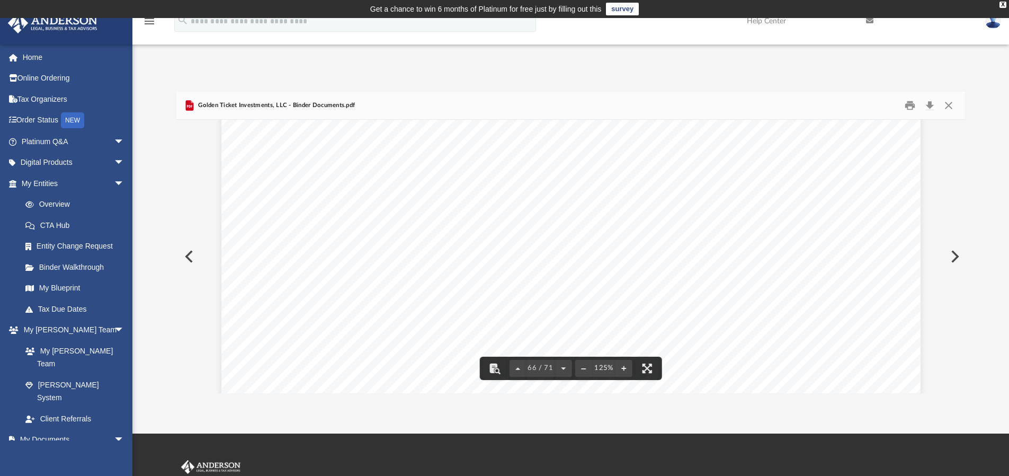
scroll to position [46823, 0]
click at [948, 104] on button "Close" at bounding box center [948, 105] width 19 height 16
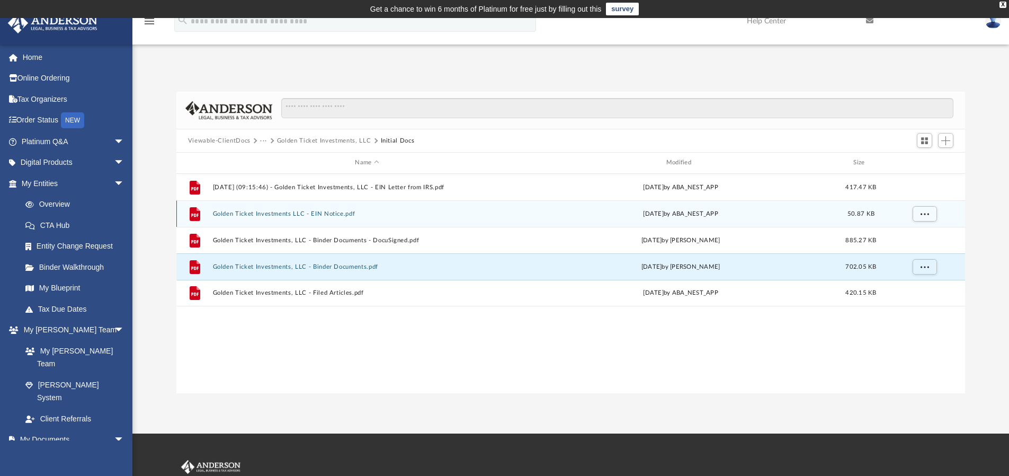
click at [337, 212] on button "Golden Ticket Investments LLC - EIN Notice.pdf" at bounding box center [366, 213] width 309 height 7
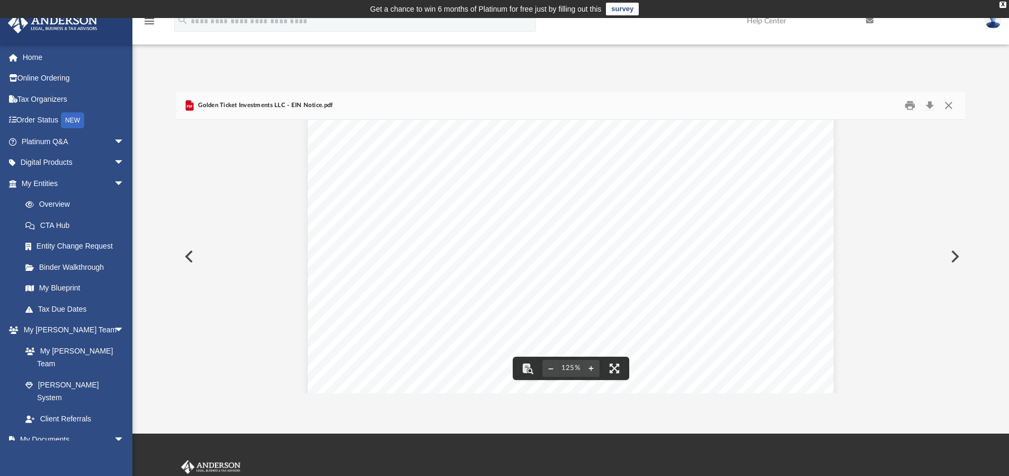
scroll to position [486, 0]
click at [949, 100] on button "Close" at bounding box center [948, 105] width 19 height 16
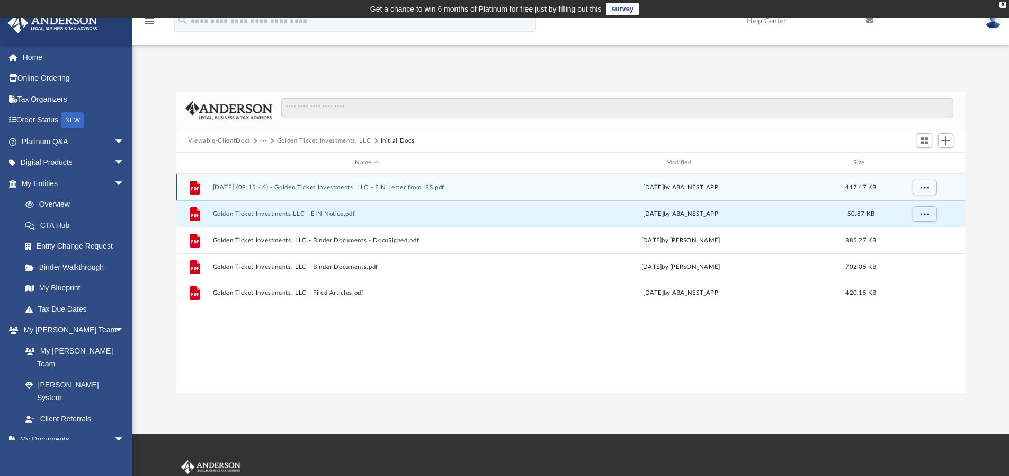
click at [411, 186] on button "[DATE] (09:15:46) - Golden Ticket Investments, LLC - EIN Letter from IRS.pdf" at bounding box center [366, 187] width 309 height 7
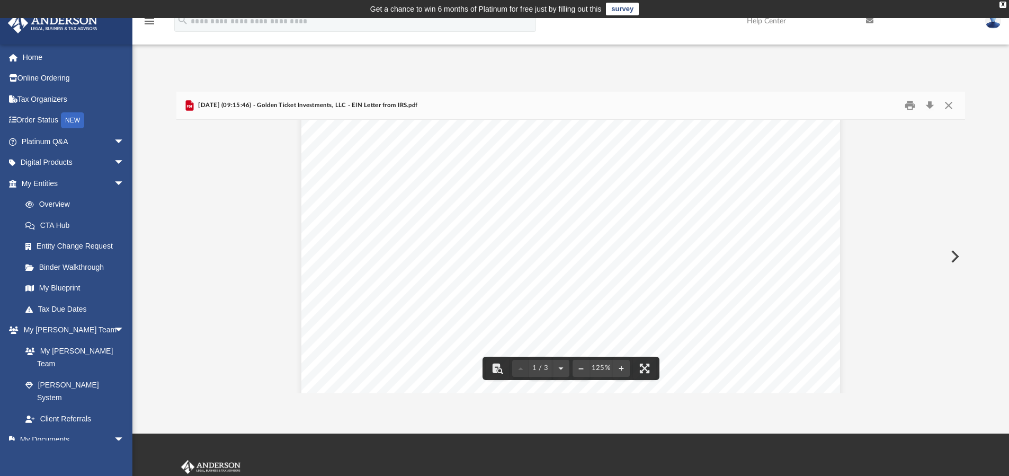
scroll to position [53, 0]
